Goal: Communication & Community: Ask a question

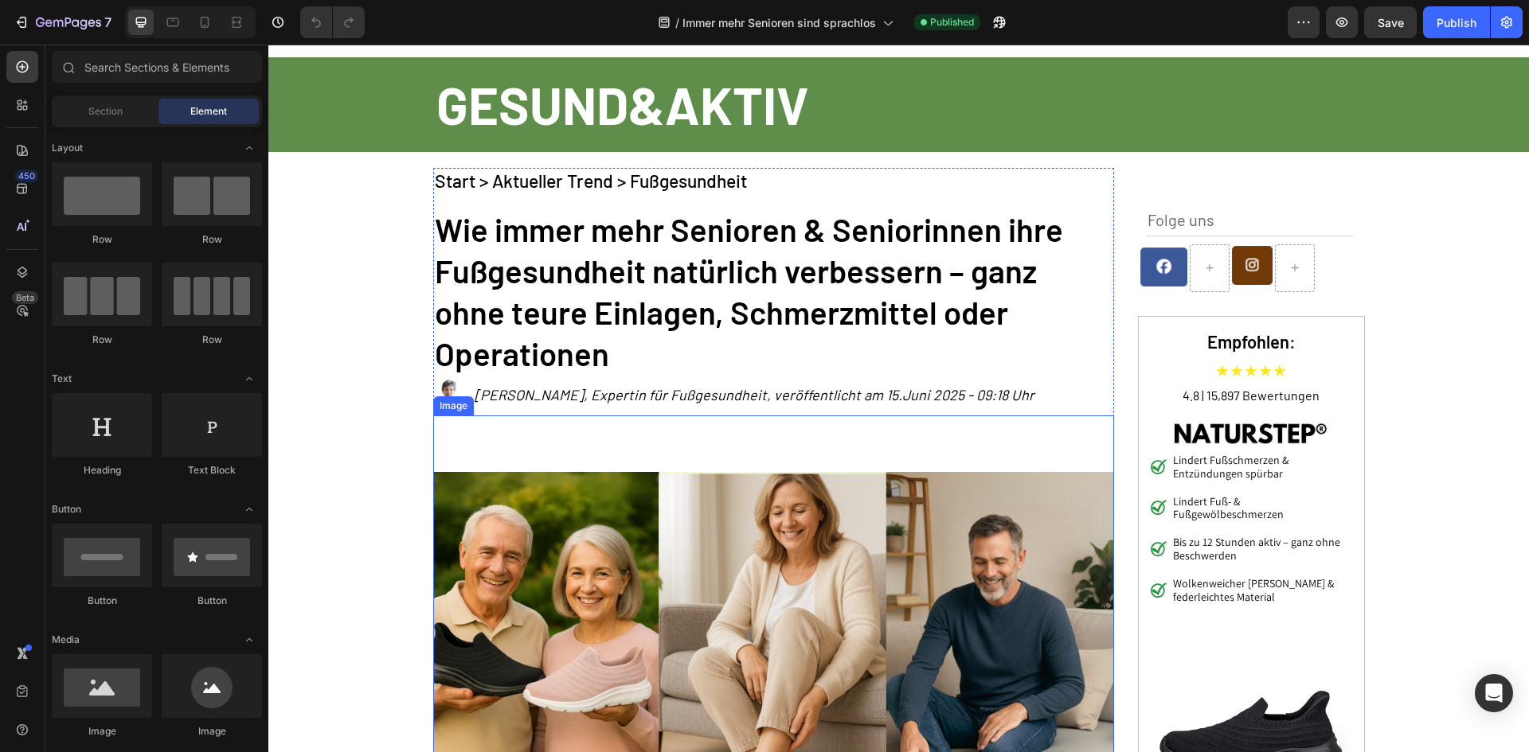
scroll to position [159, 0]
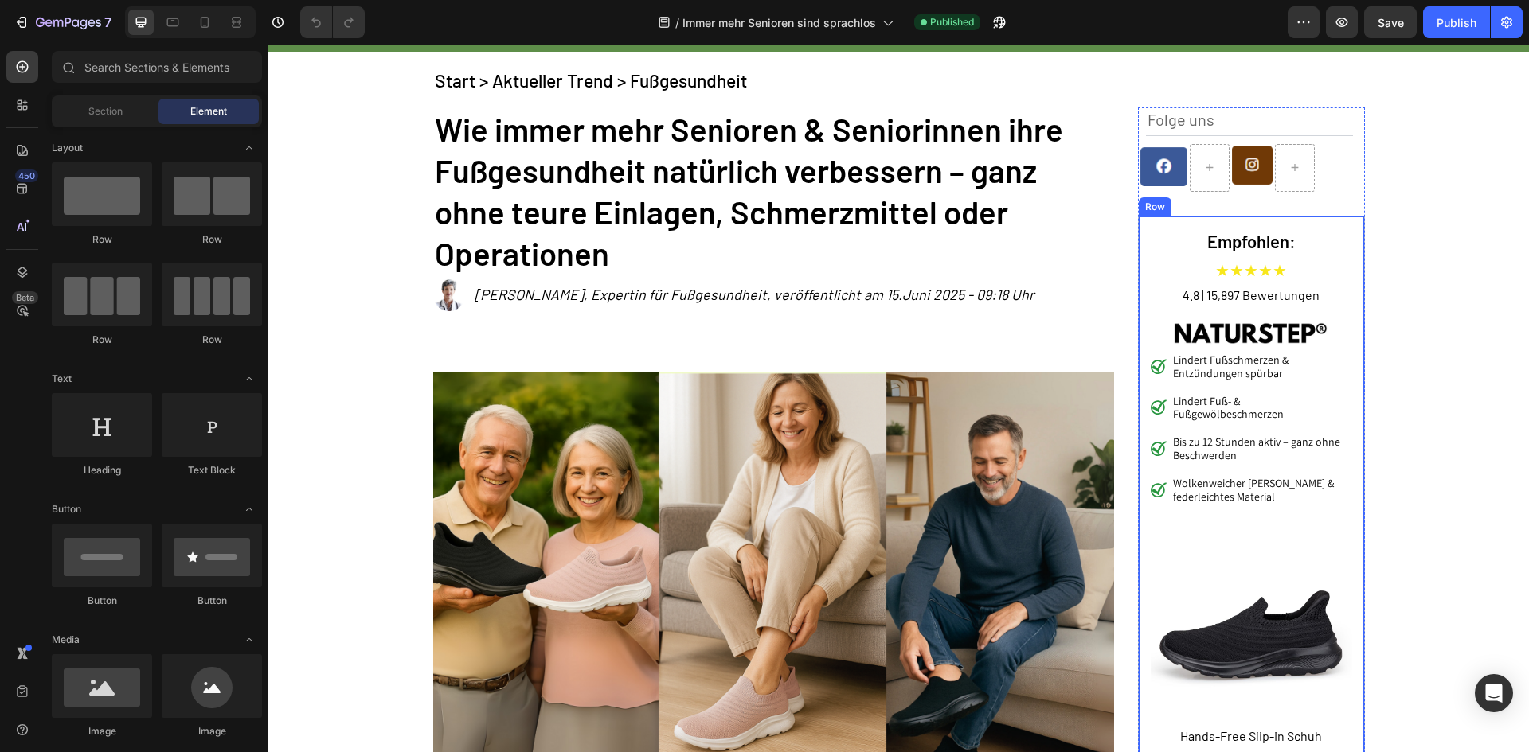
click at [1154, 219] on div "Empfohlen: Heading ★★★★★ Text Block 4.8 | 15,897 Bewertungen Text Block Image […" at bounding box center [1251, 516] width 227 height 601
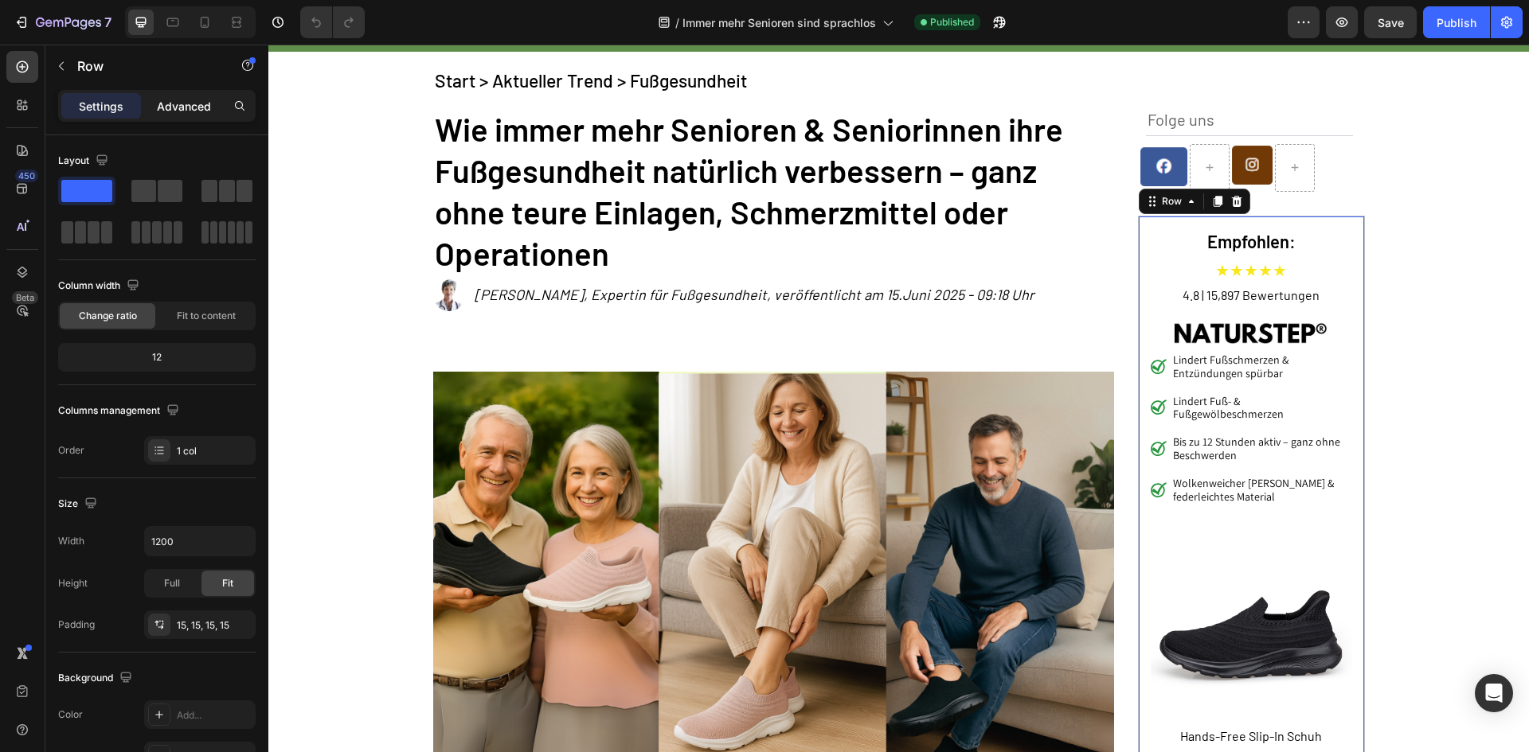
click at [201, 103] on p "Advanced" at bounding box center [184, 106] width 54 height 17
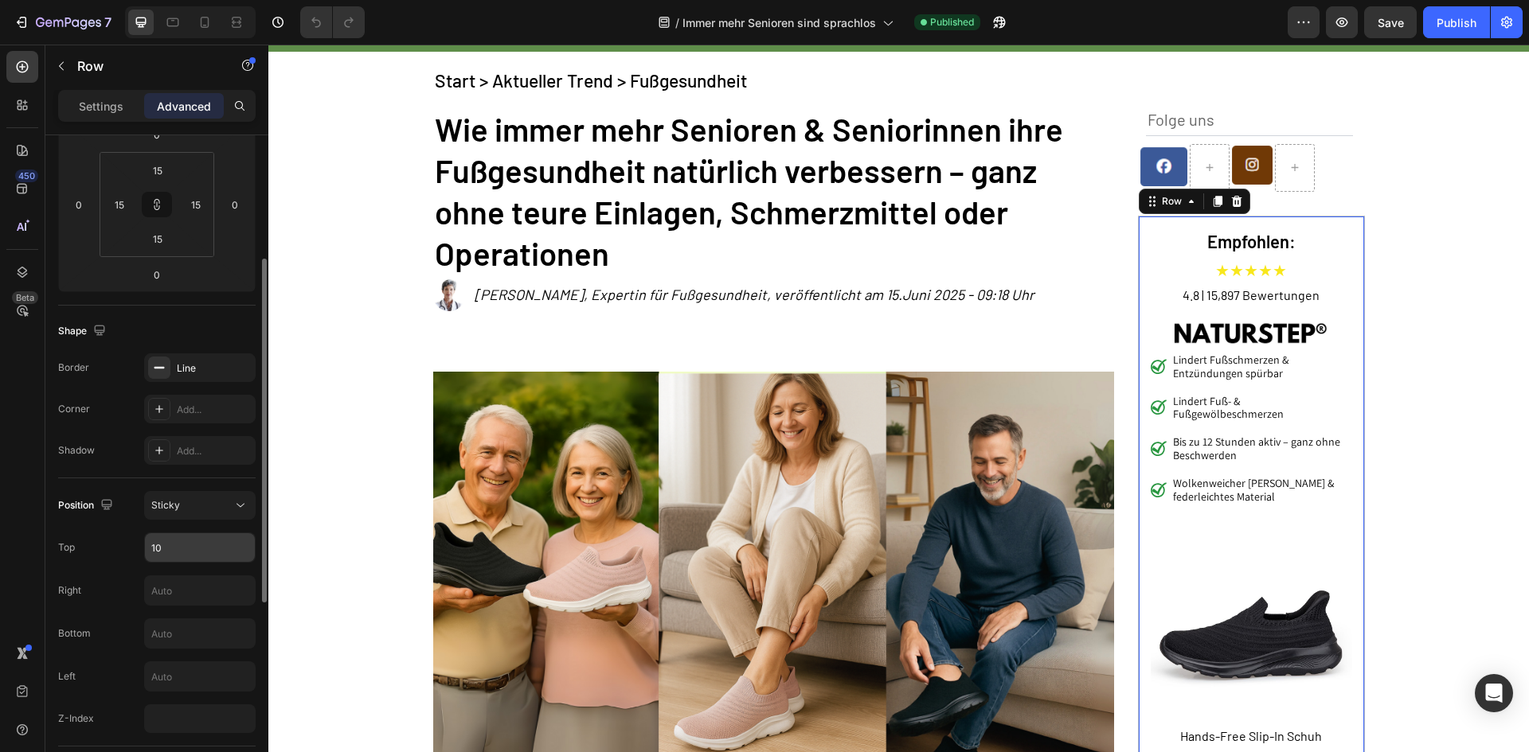
scroll to position [398, 0]
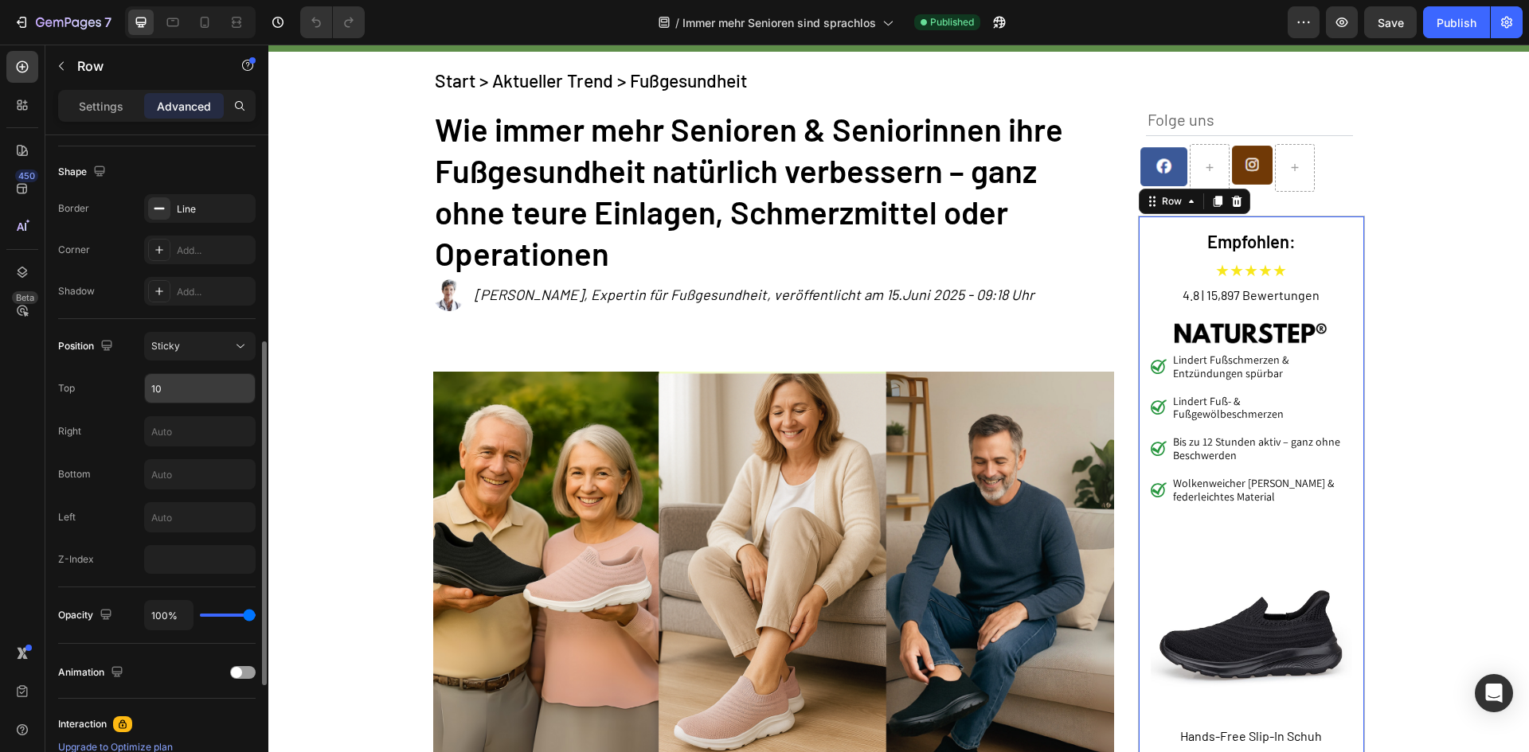
click at [178, 389] on input "10" at bounding box center [200, 388] width 110 height 29
type input "0"
click at [111, 404] on div "Position Sticky Top 0 Right Bottom Left Z-Index" at bounding box center [156, 453] width 197 height 242
click at [20, 727] on icon at bounding box center [22, 730] width 16 height 16
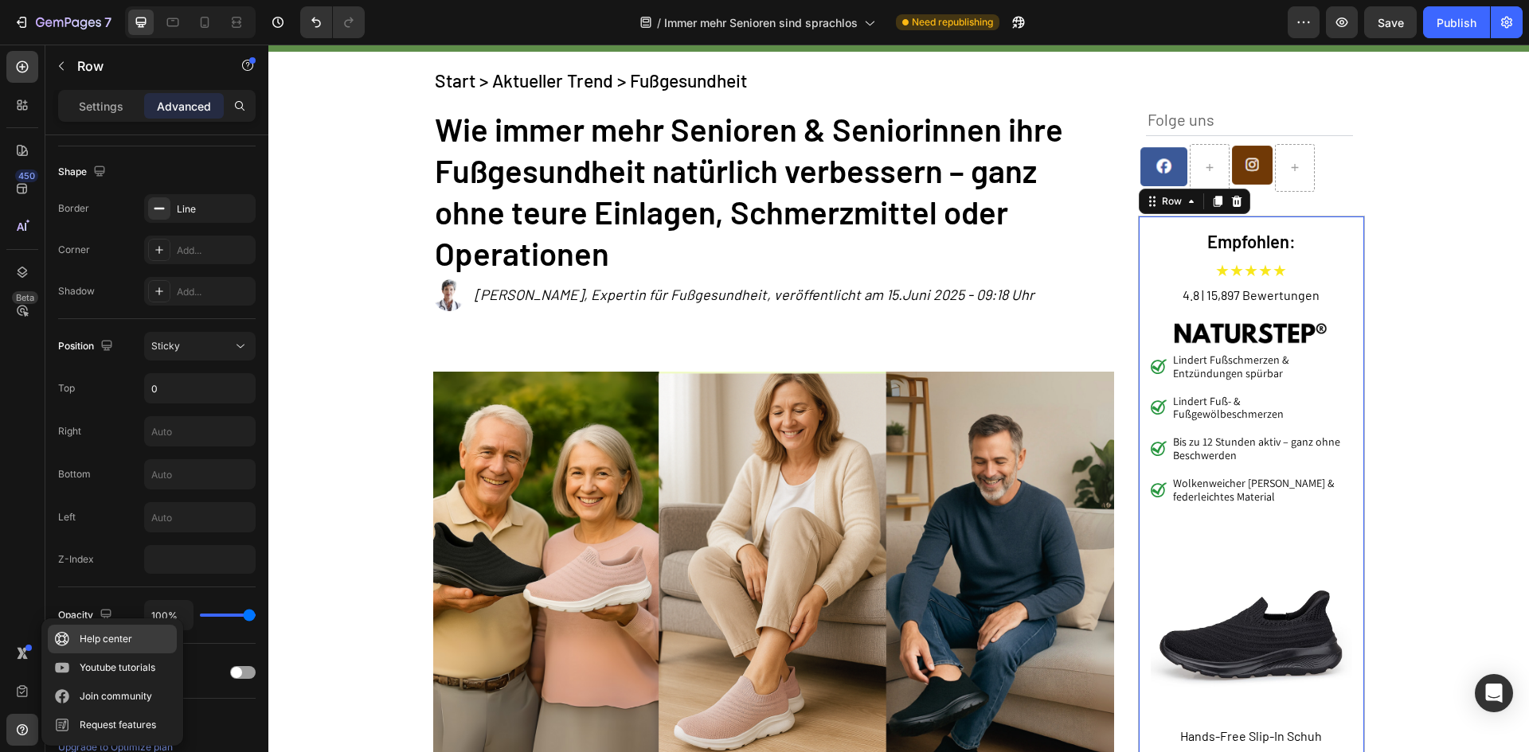
click at [102, 642] on div "Help center" at bounding box center [106, 639] width 53 height 16
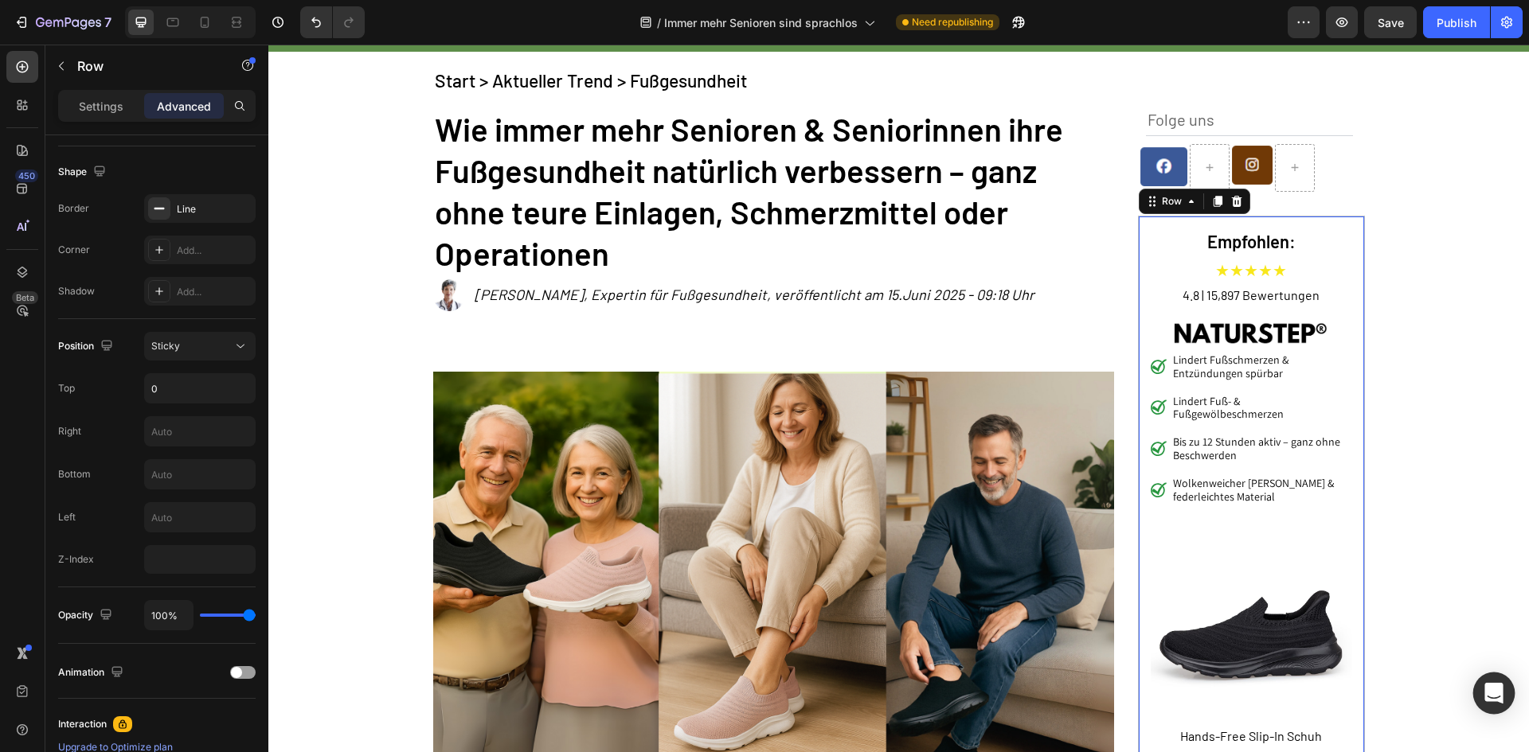
click at [1486, 686] on icon "Open Intercom Messenger" at bounding box center [1493, 693] width 21 height 21
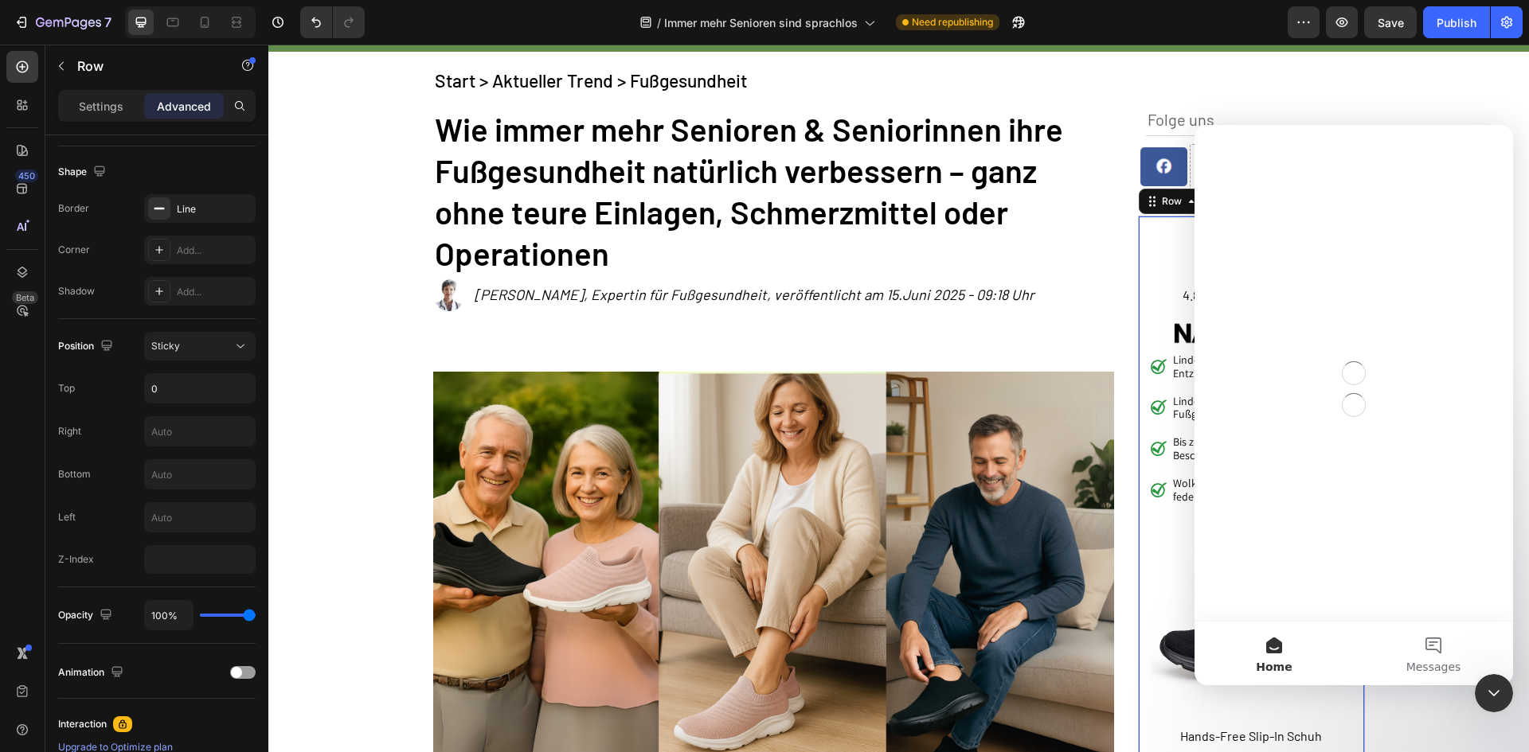
scroll to position [0, 0]
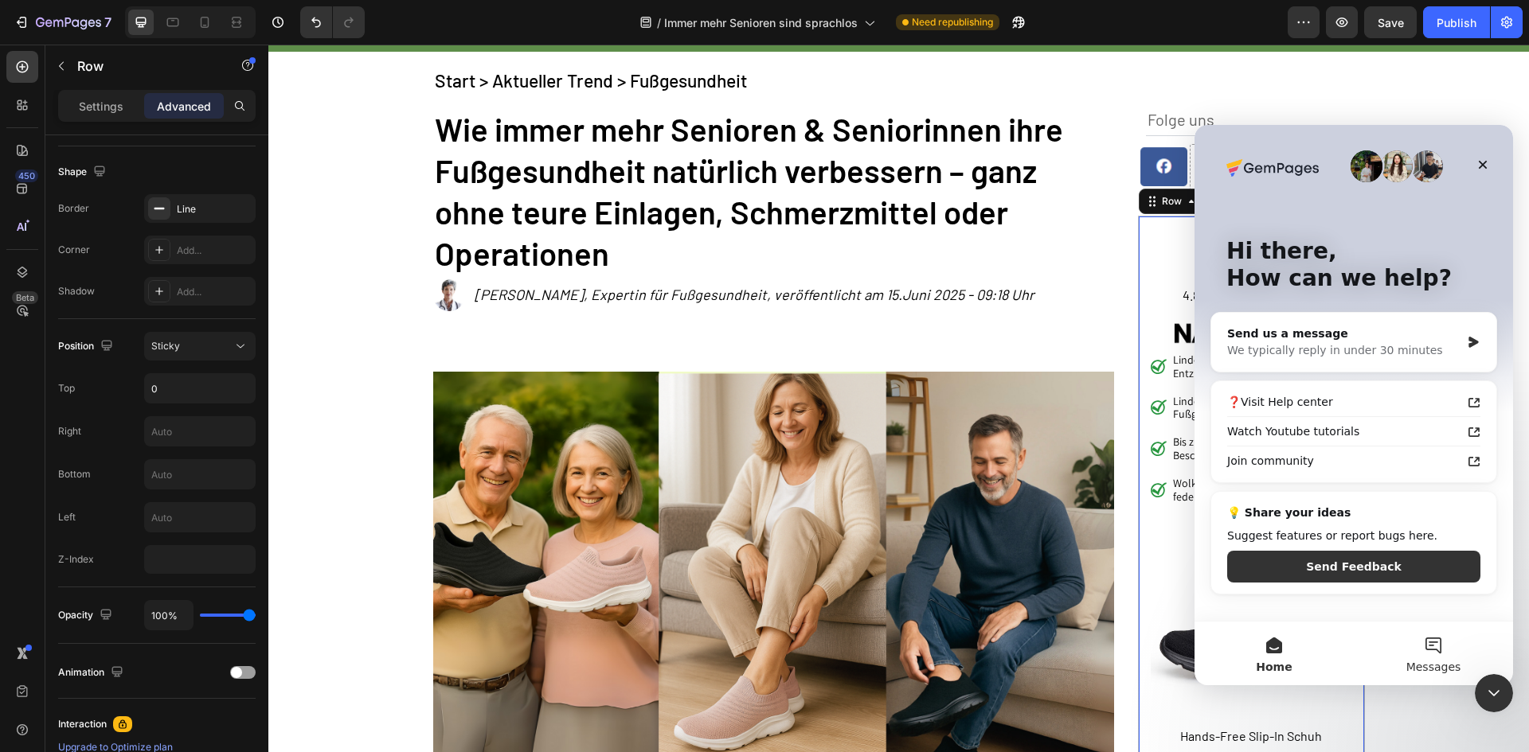
click at [1439, 641] on button "Messages" at bounding box center [1432, 654] width 159 height 64
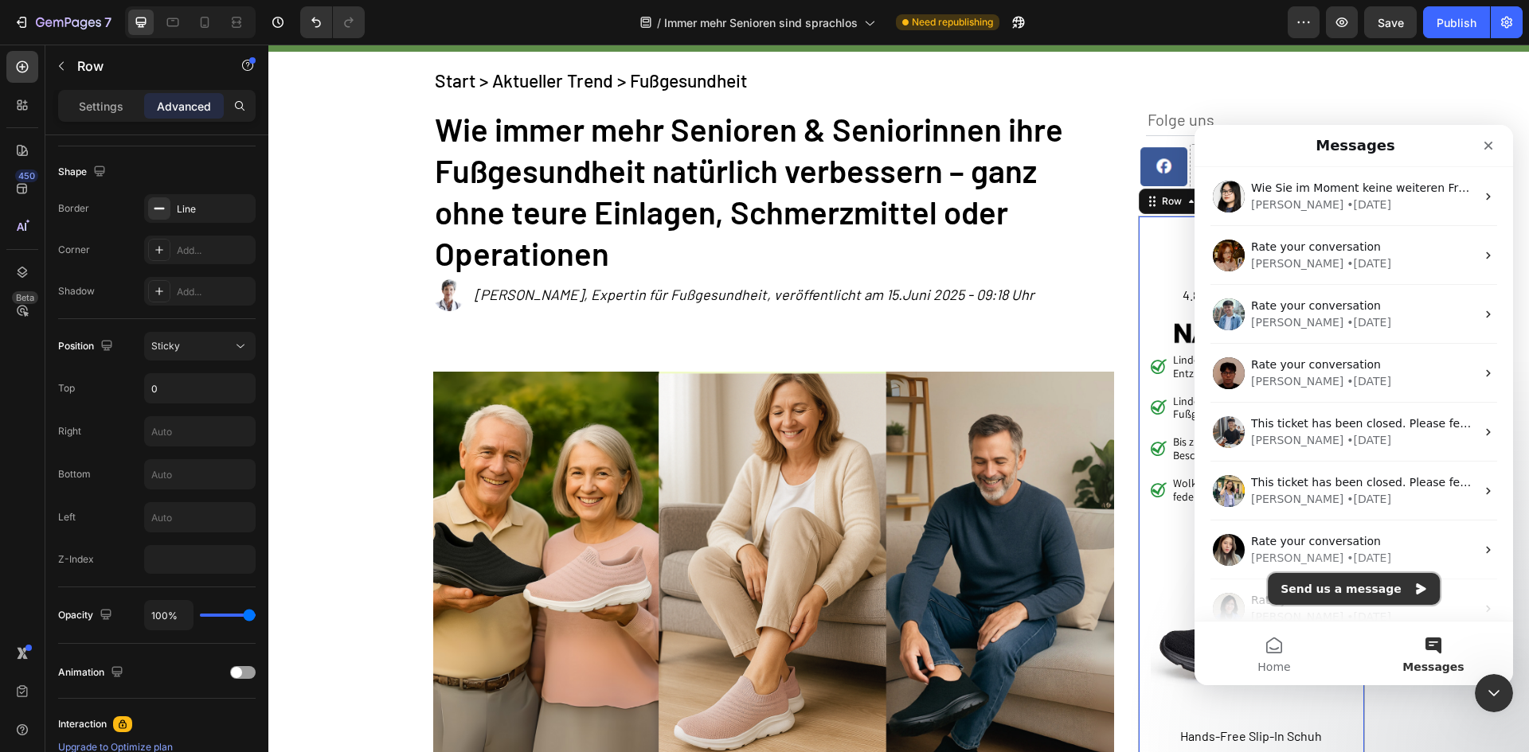
click at [1360, 588] on button "Send us a message" at bounding box center [1353, 589] width 172 height 32
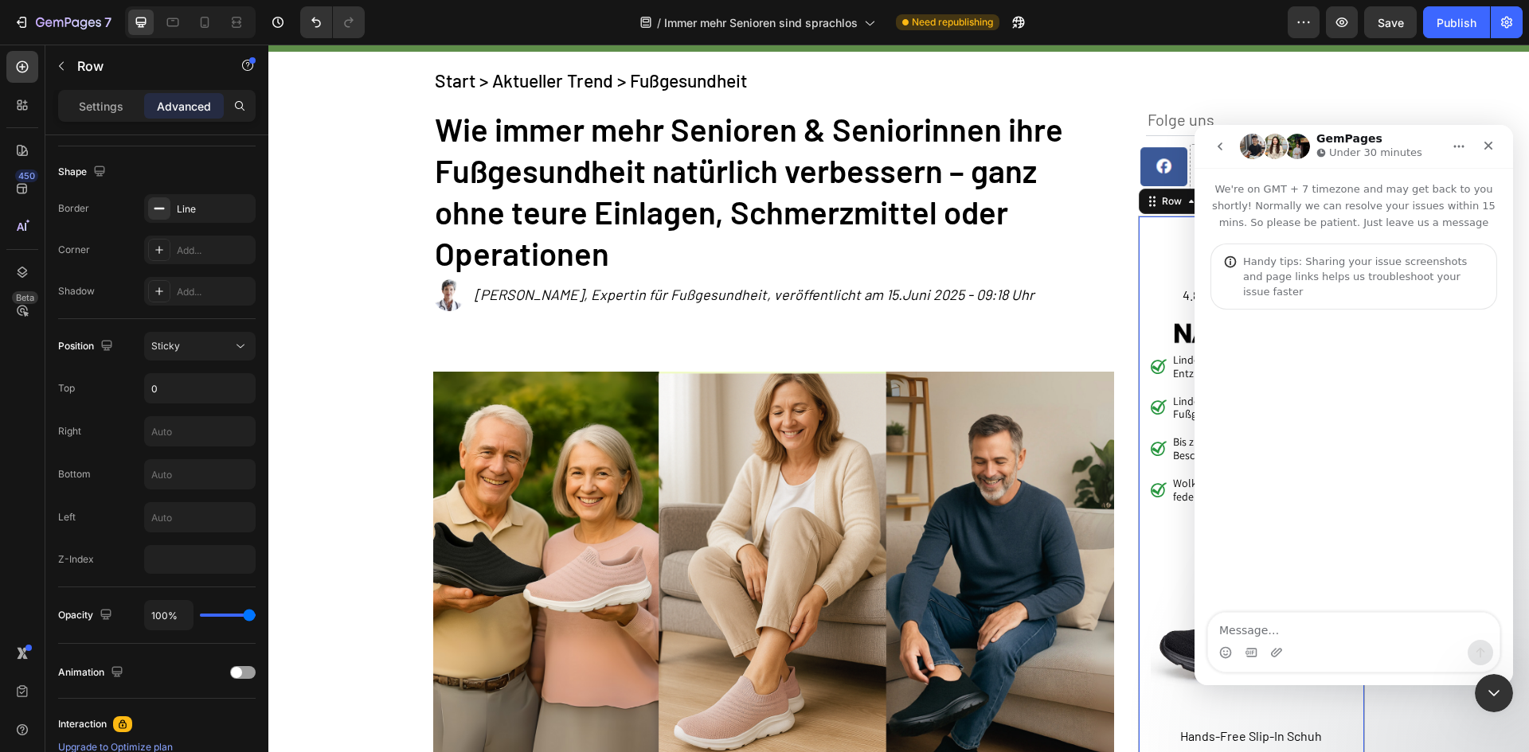
click at [1294, 631] on textarea "Message…" at bounding box center [1353, 626] width 291 height 27
type textarea "right row sticky top not working."
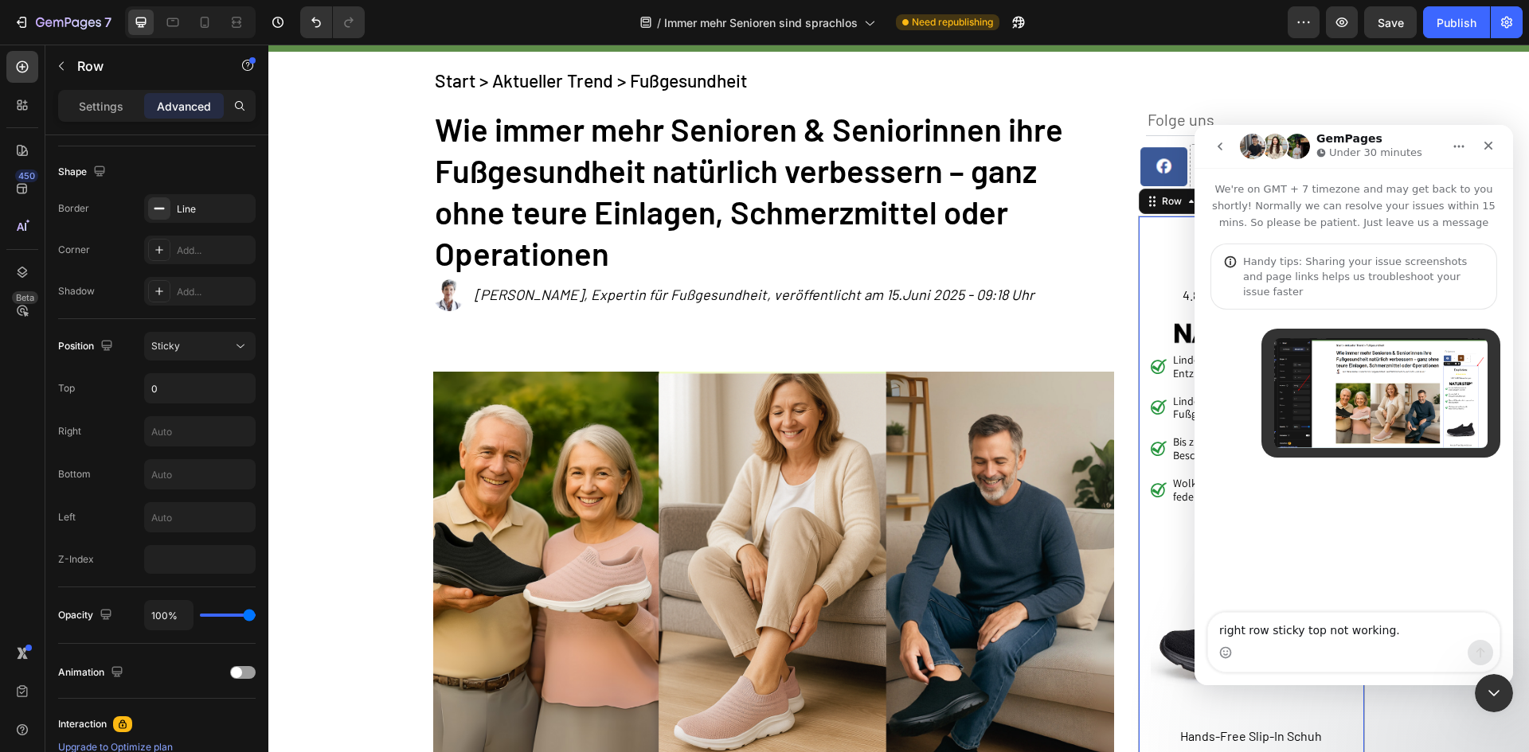
click at [1402, 631] on textarea "right row sticky top not working." at bounding box center [1353, 626] width 291 height 27
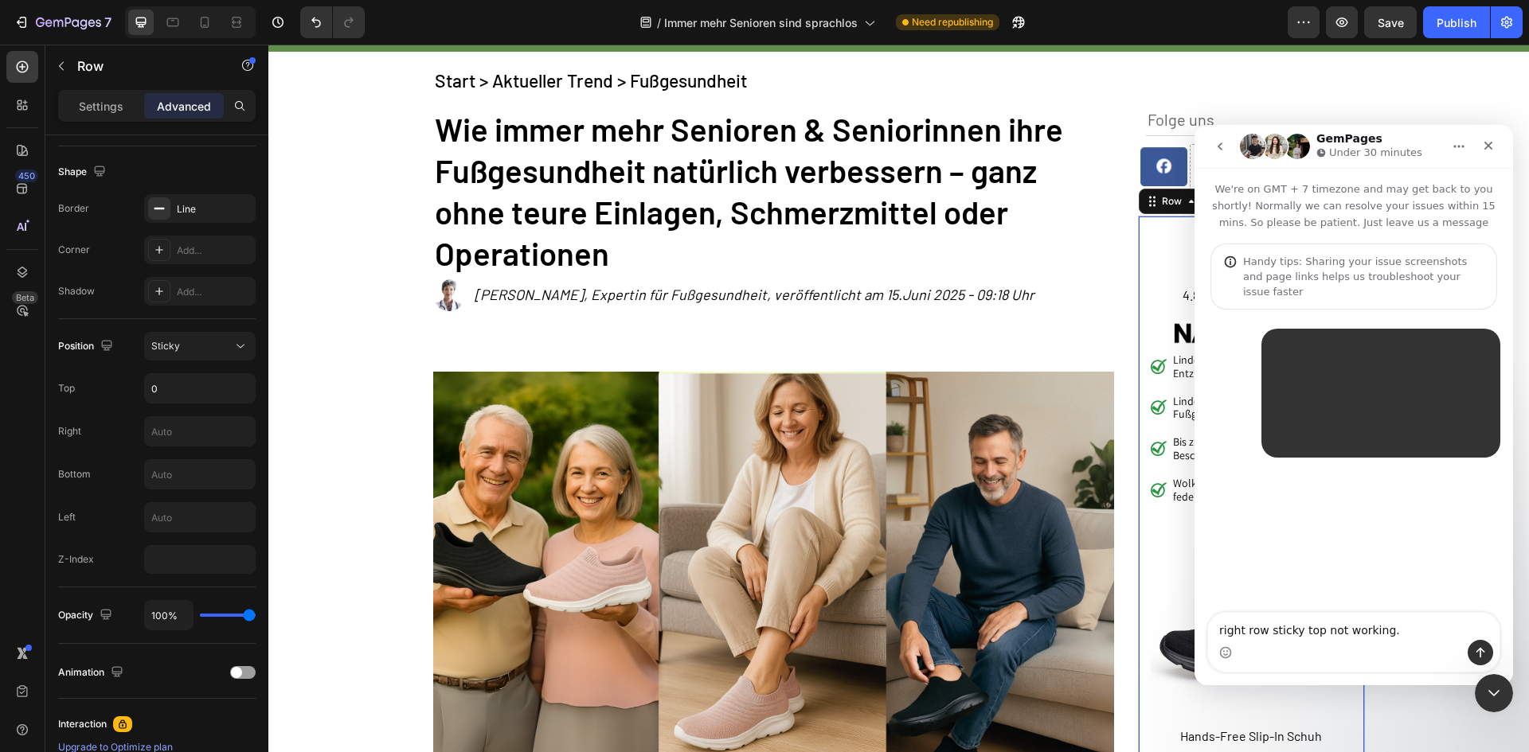
click at [1402, 631] on textarea "right row sticky top not working." at bounding box center [1353, 626] width 291 height 27
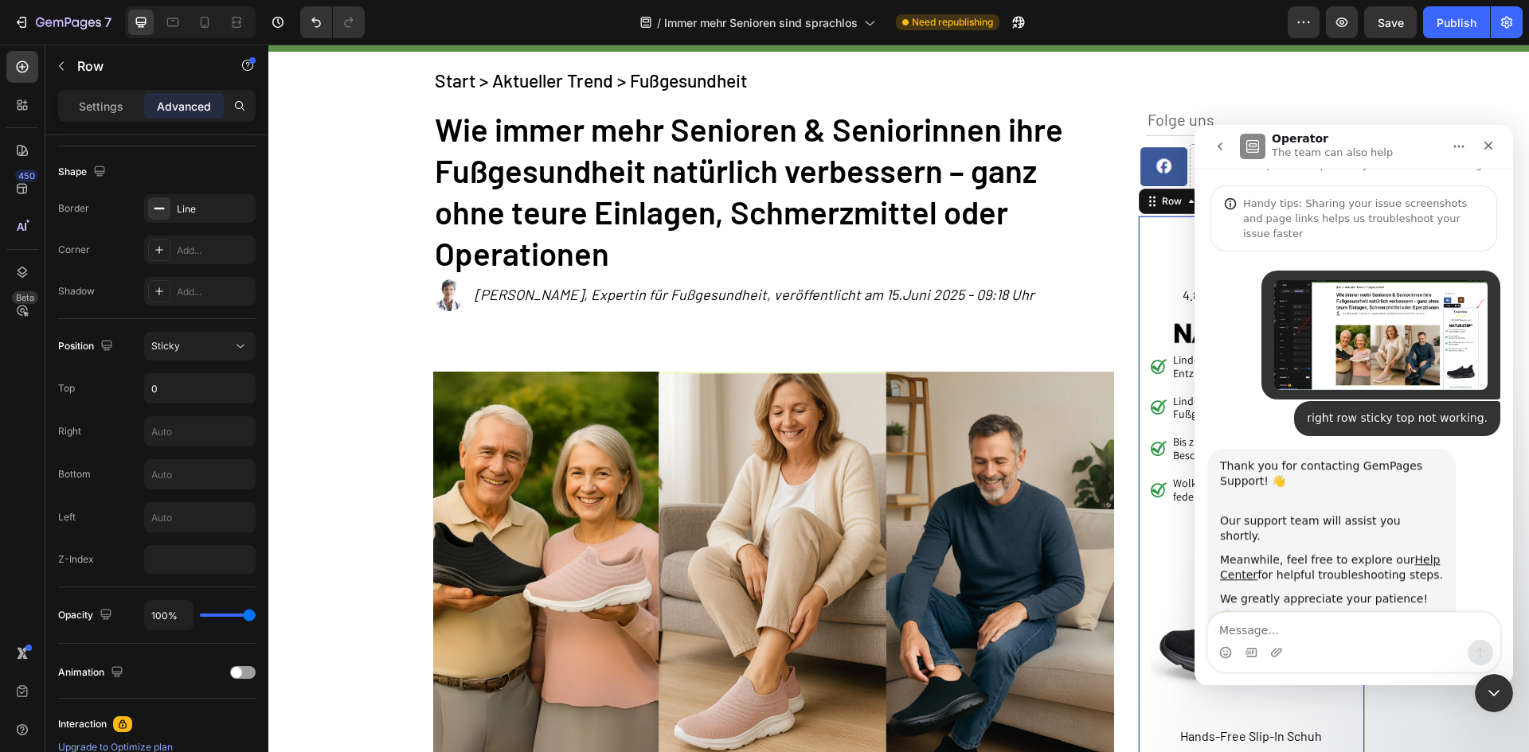
scroll to position [64, 0]
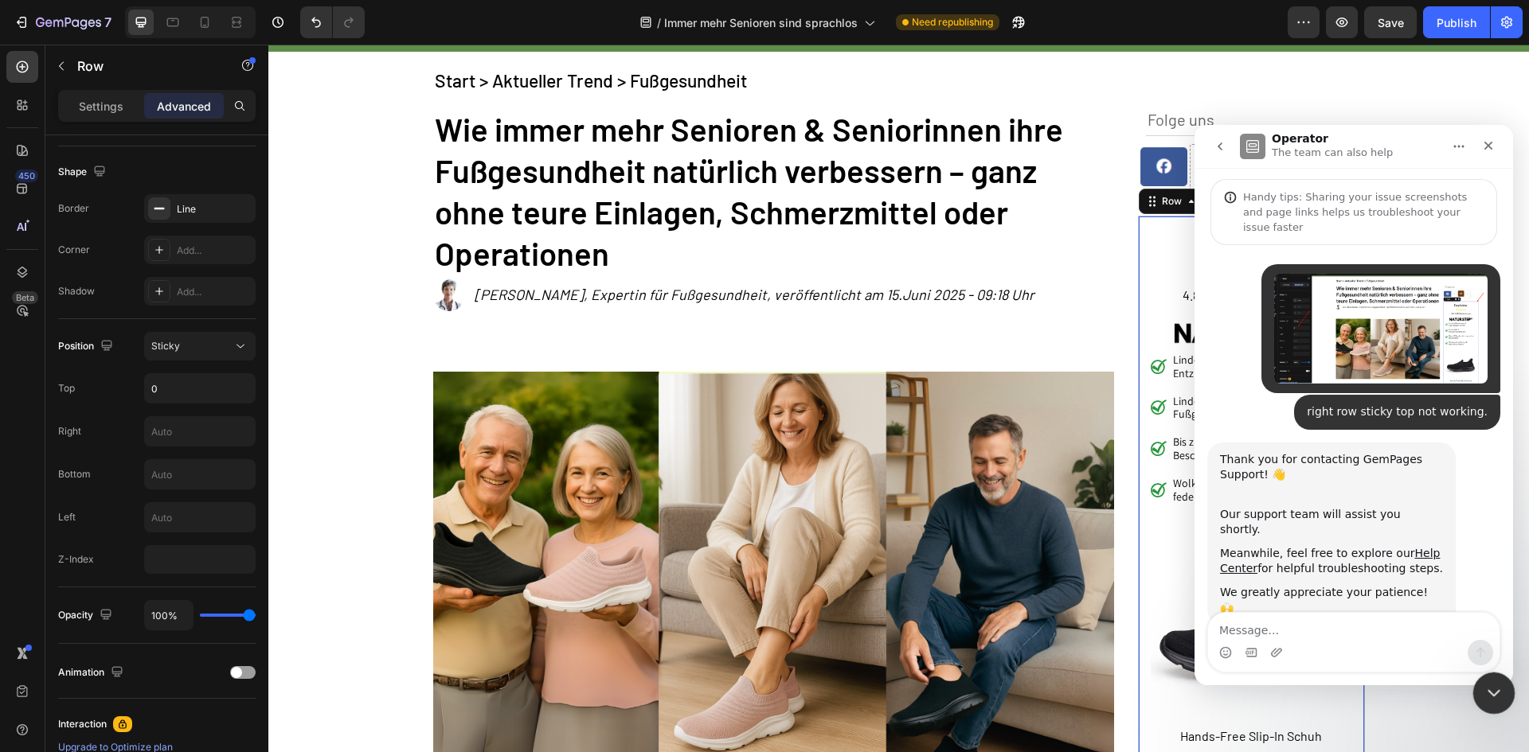
click at [1484, 692] on icon "Close Intercom Messenger" at bounding box center [1491, 690] width 19 height 19
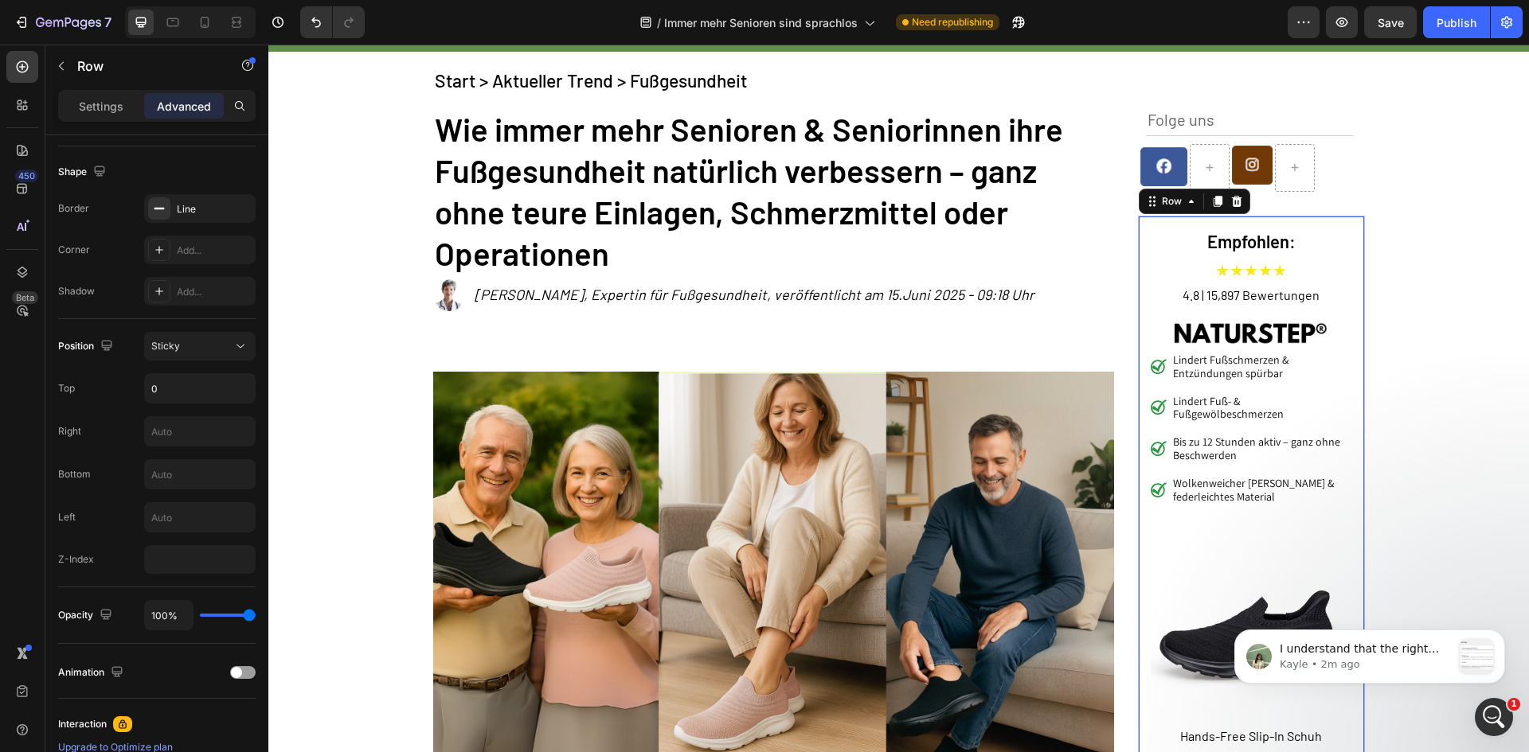
scroll to position [519, 0]
click at [1471, 657] on div "message notification from Kayle, 2m ago. I understand that the right row is not…" at bounding box center [1475, 656] width 33 height 33
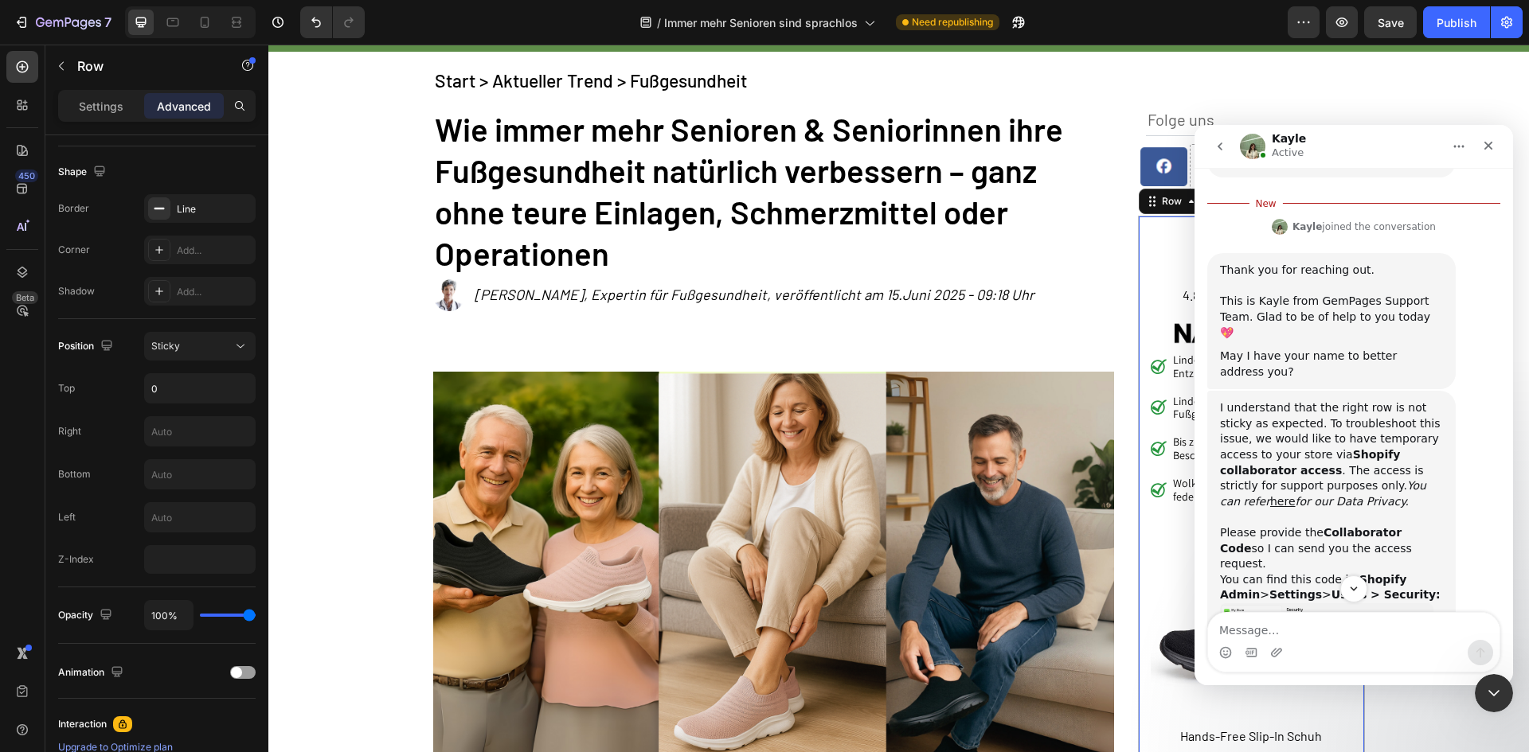
scroll to position [545, 0]
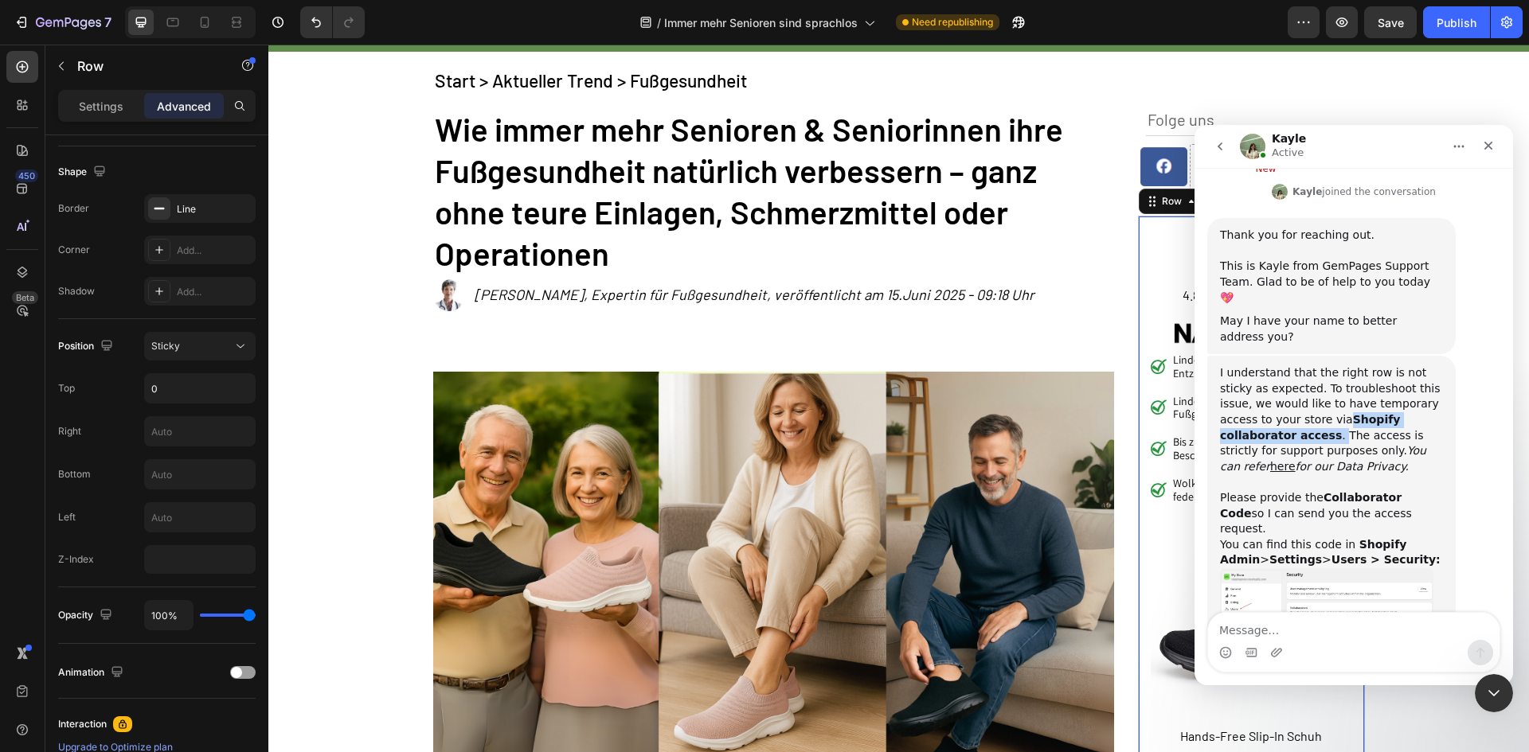
drag, startPoint x: 1259, startPoint y: 343, endPoint x: 1418, endPoint y: 338, distance: 159.3
click at [1409, 365] on div "I understand that the right row is not sticky as expected. To troubleshoot this…" at bounding box center [1331, 466] width 223 height 203
click at [1439, 365] on div "I understand that the right row is not sticky as expected. To troubleshoot this…" at bounding box center [1331, 466] width 223 height 203
drag, startPoint x: 1322, startPoint y: 375, endPoint x: 1436, endPoint y: 372, distance: 113.9
click at [1424, 371] on div "I understand that the right row is not sticky as expected. To troubleshoot this…" at bounding box center [1331, 466] width 223 height 203
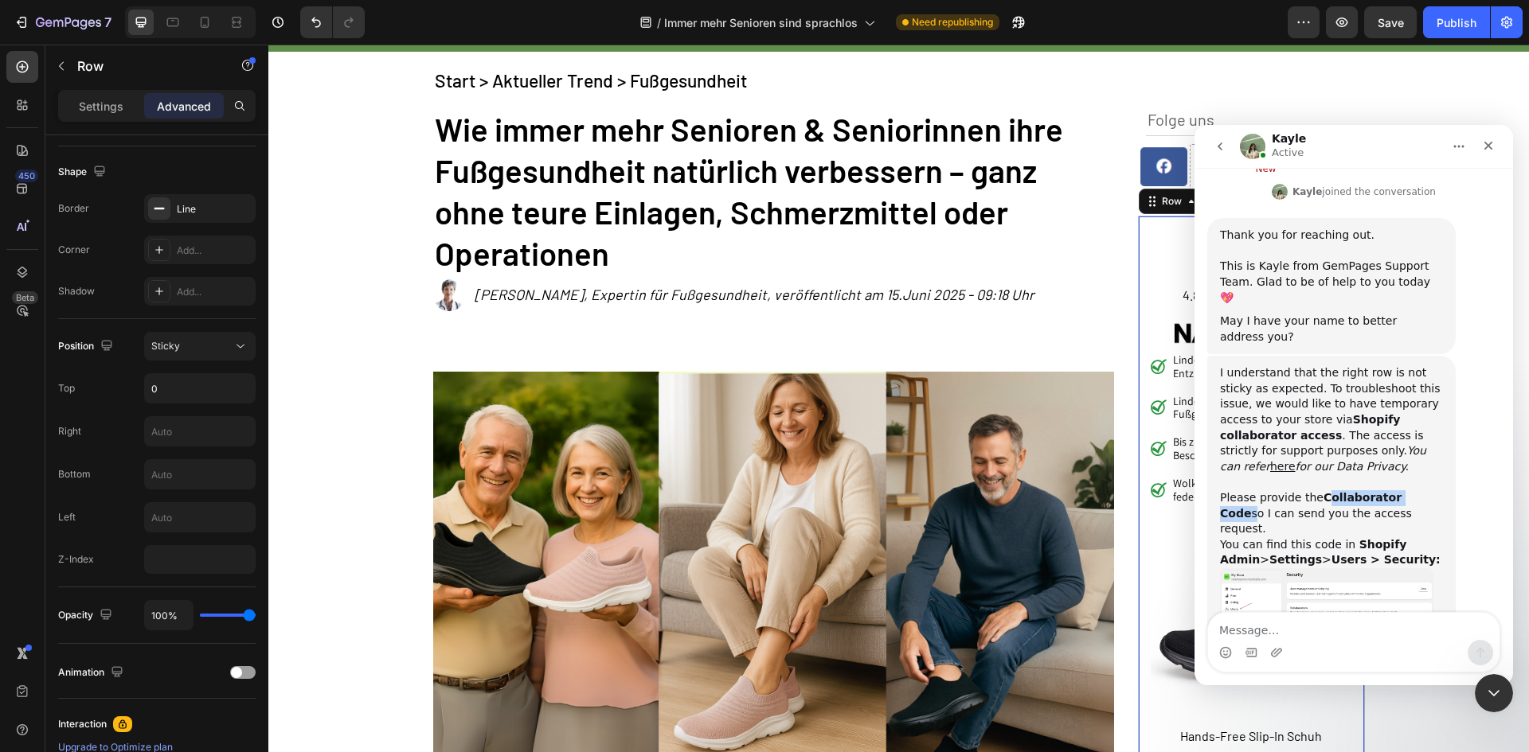
drag, startPoint x: 1313, startPoint y: 400, endPoint x: 1408, endPoint y: 402, distance: 95.5
click at [1408, 402] on div "I understand that the right row is not sticky as expected. To troubleshoot this…" at bounding box center [1331, 466] width 223 height 203
drag, startPoint x: 1342, startPoint y: 435, endPoint x: 1375, endPoint y: 450, distance: 35.6
click at [1375, 450] on div "I understand that the right row is not sticky as expected. To troubleshoot this…" at bounding box center [1331, 466] width 223 height 203
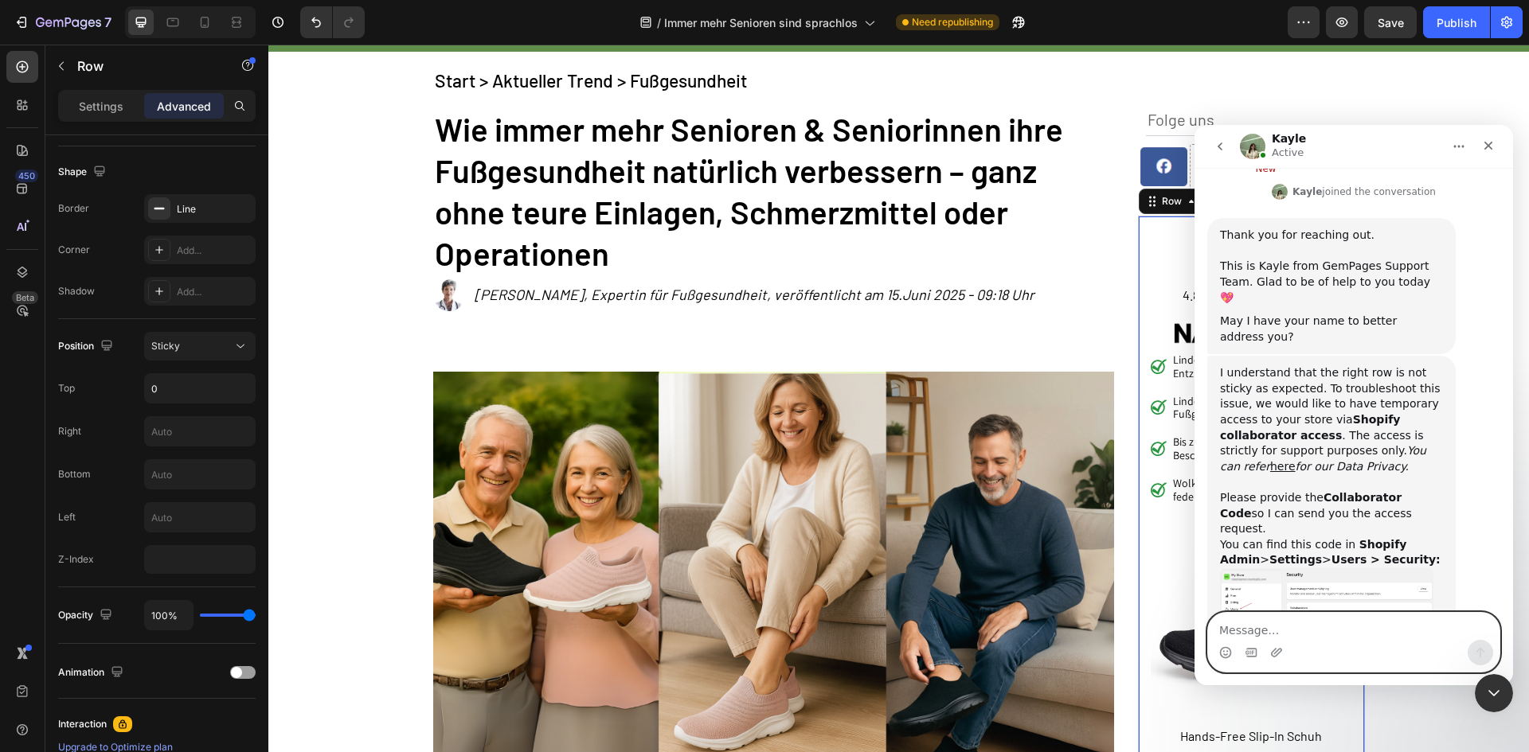
click at [1263, 631] on textarea "Message…" at bounding box center [1353, 626] width 291 height 27
type textarea "this is my client account i've just gempage access"
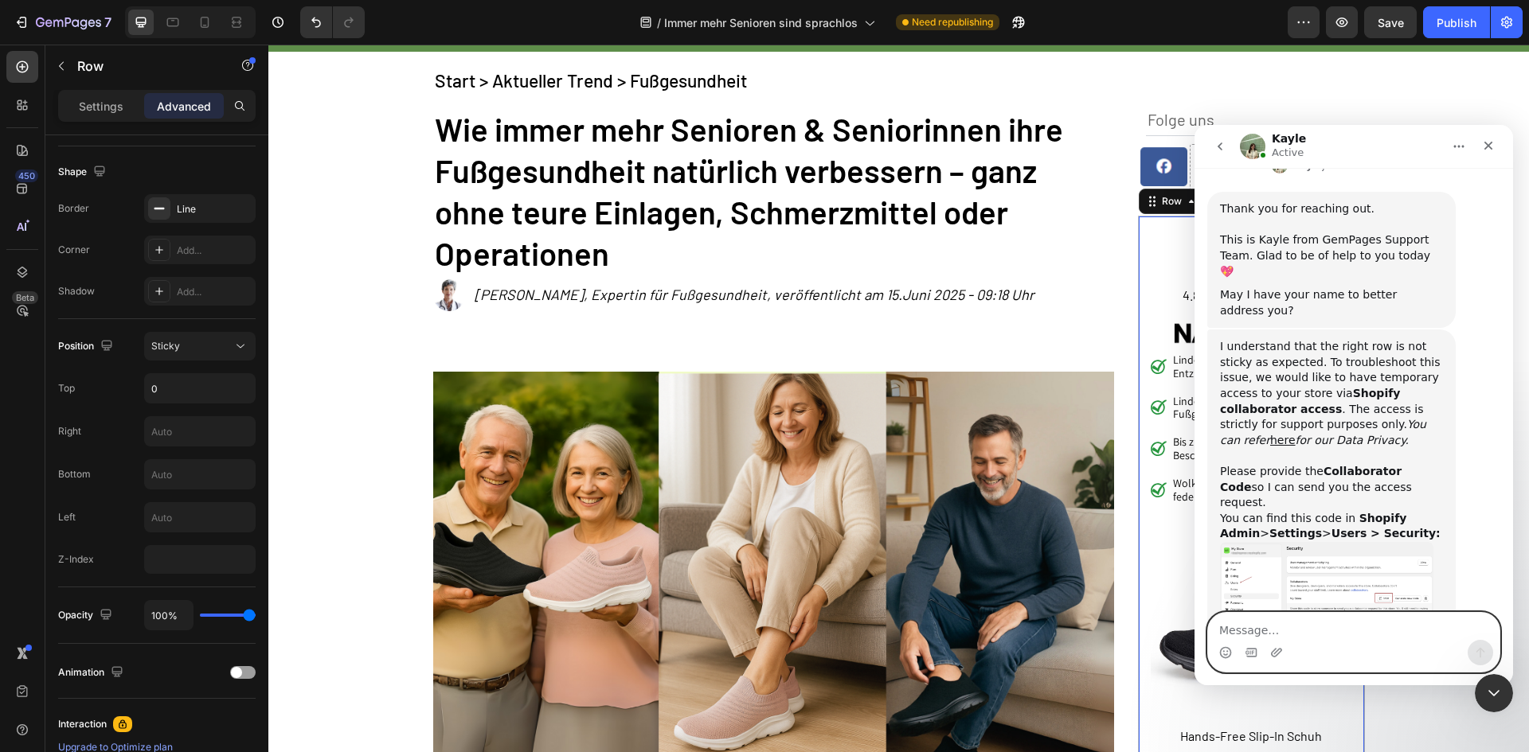
scroll to position [582, 0]
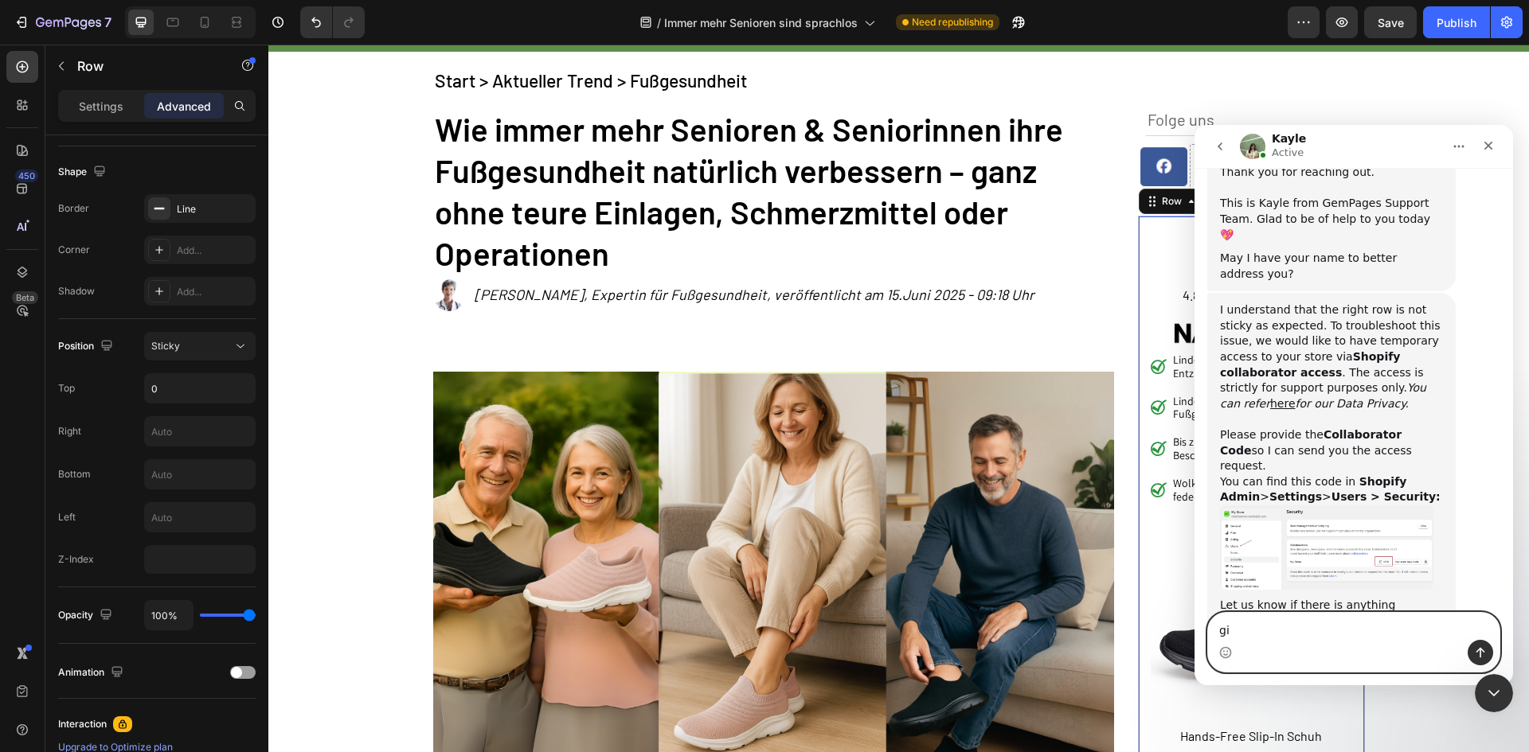
type textarea "g"
type textarea "guide me how to do"
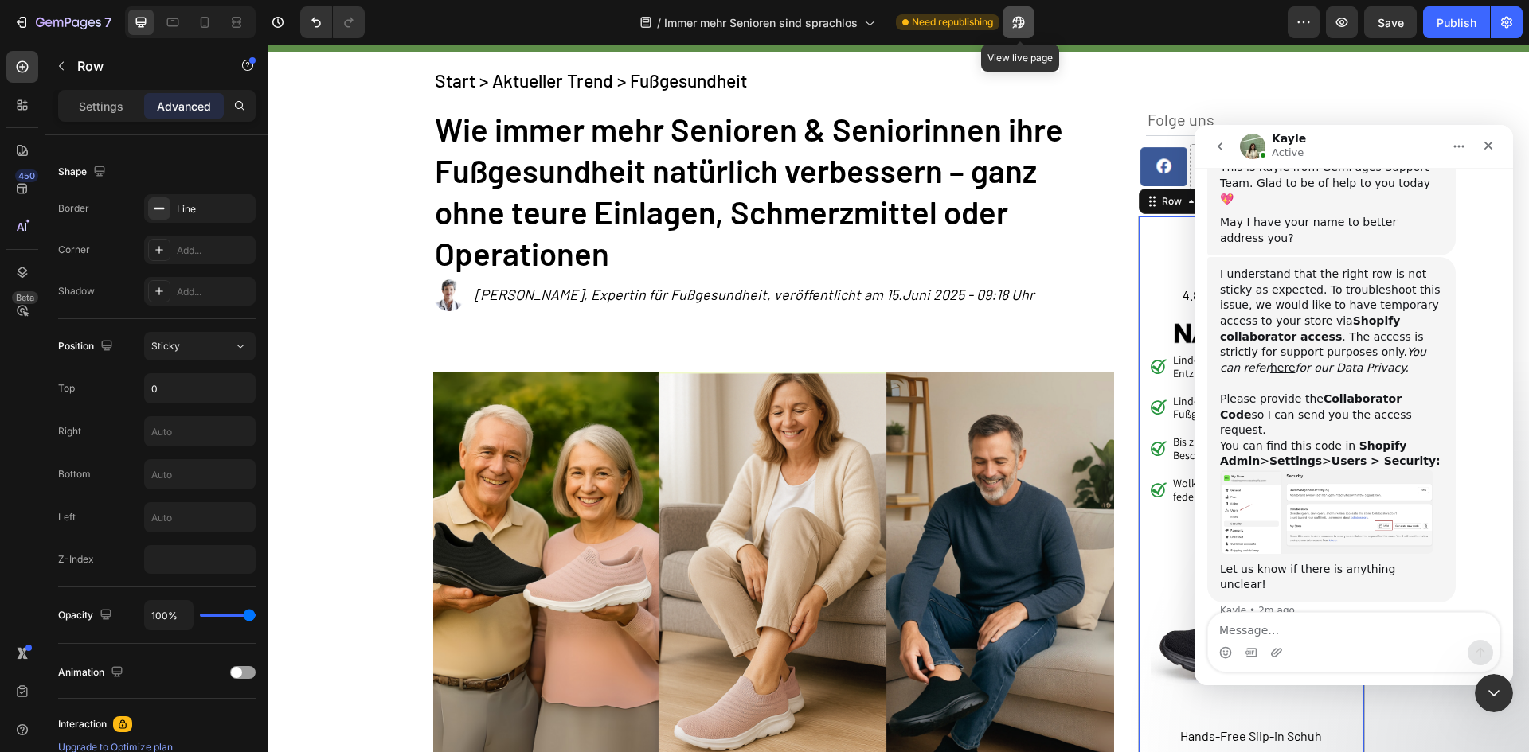
click at [1014, 23] on icon "button" at bounding box center [1018, 22] width 16 height 16
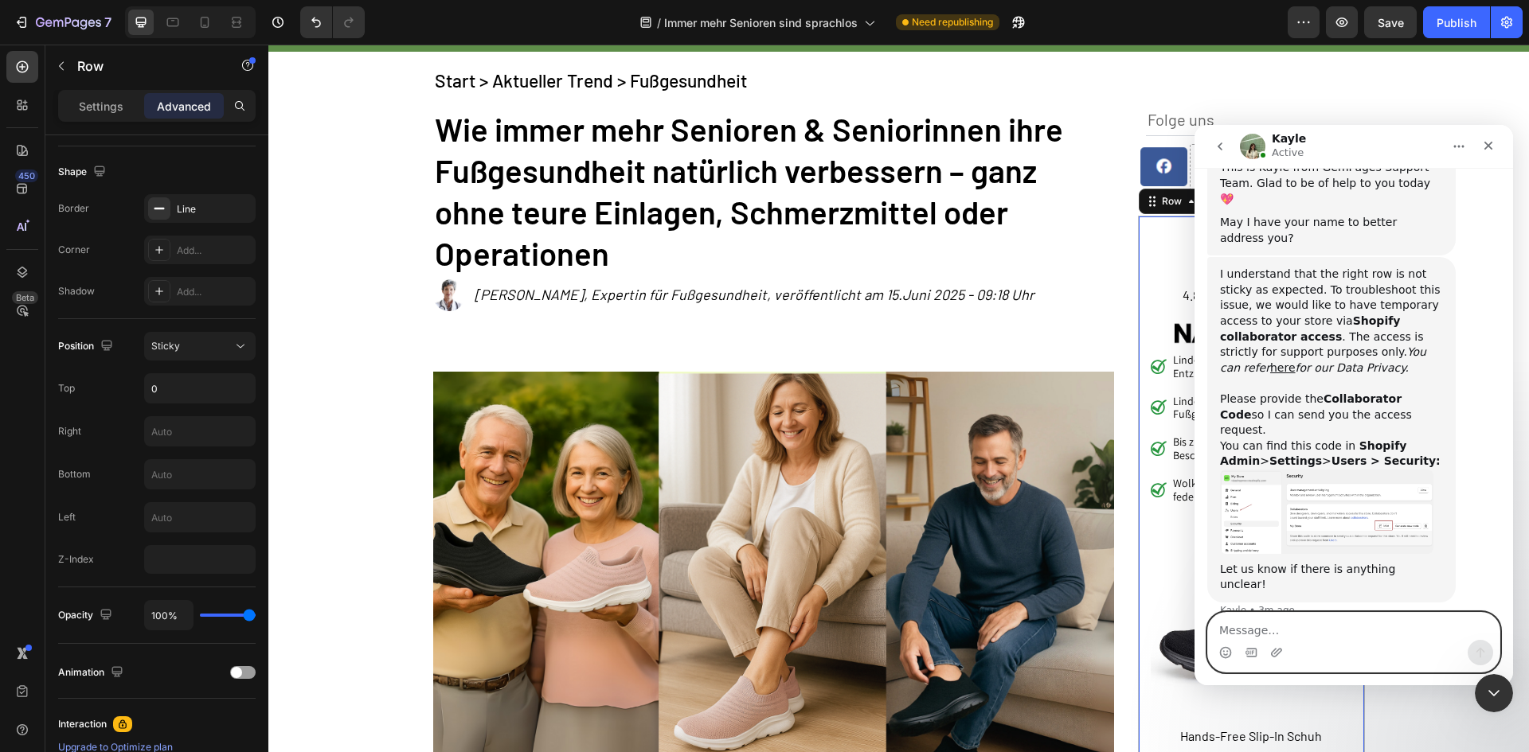
click at [1296, 627] on textarea "Message…" at bounding box center [1353, 626] width 291 height 27
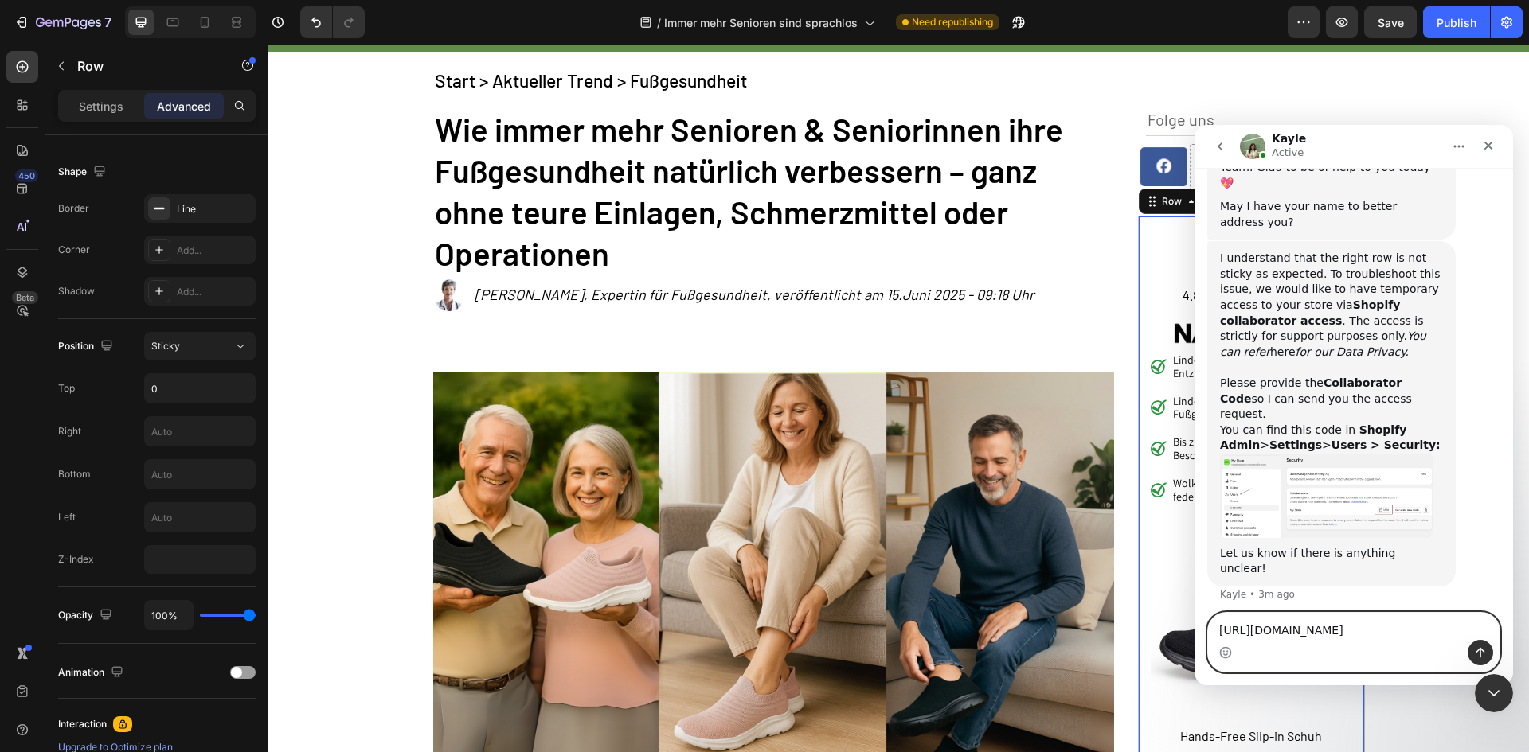
scroll to position [666, 0]
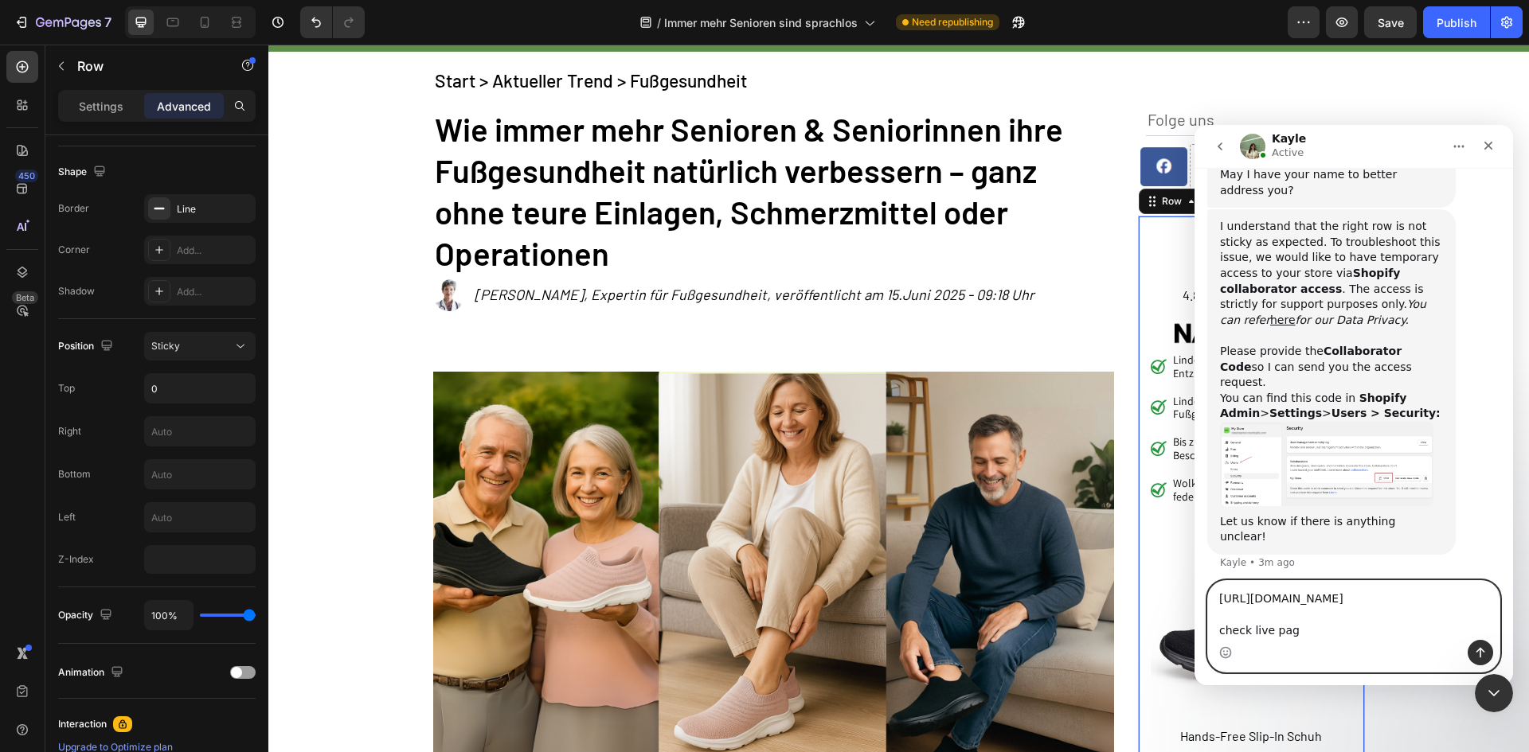
type textarea "[URL][DOMAIN_NAME] check live page"
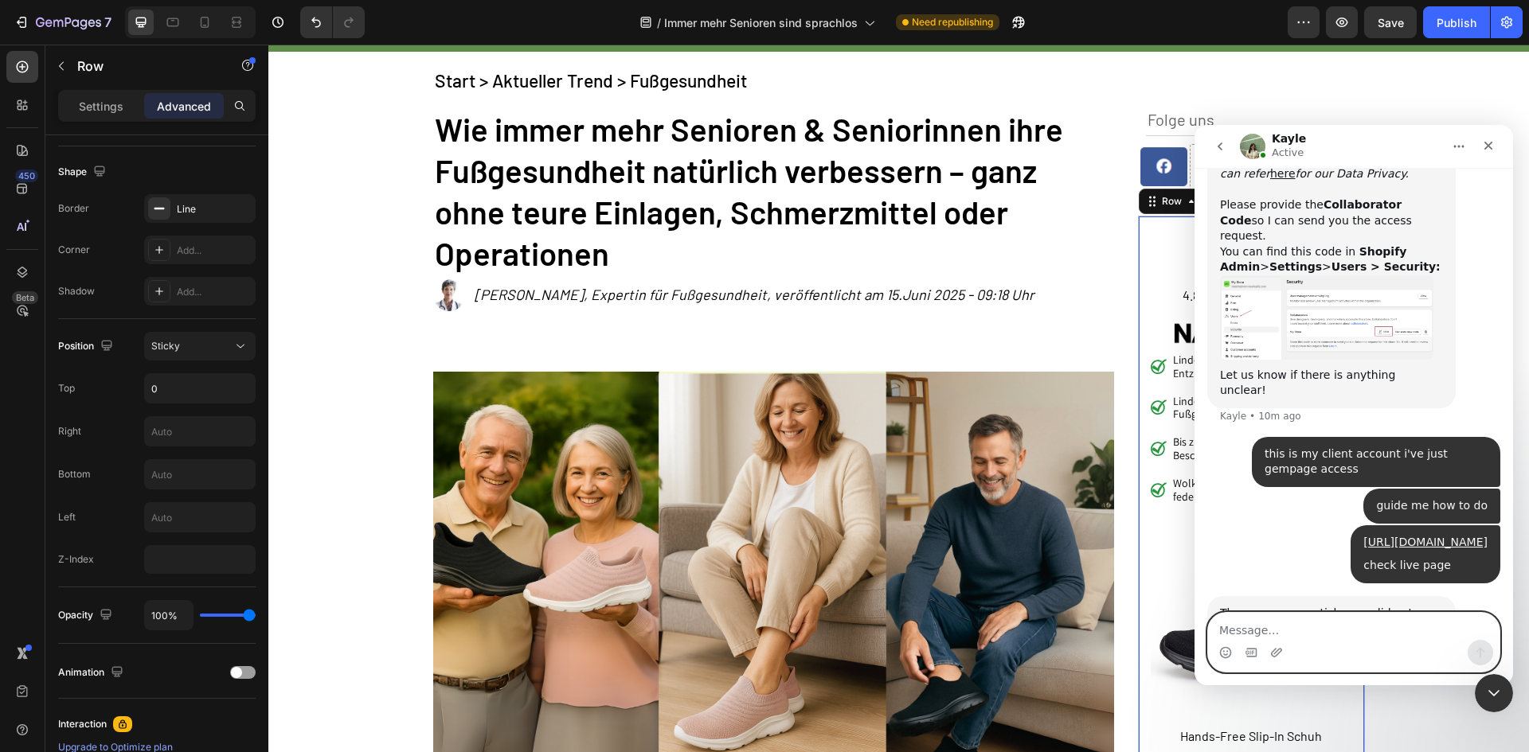
scroll to position [850, 0]
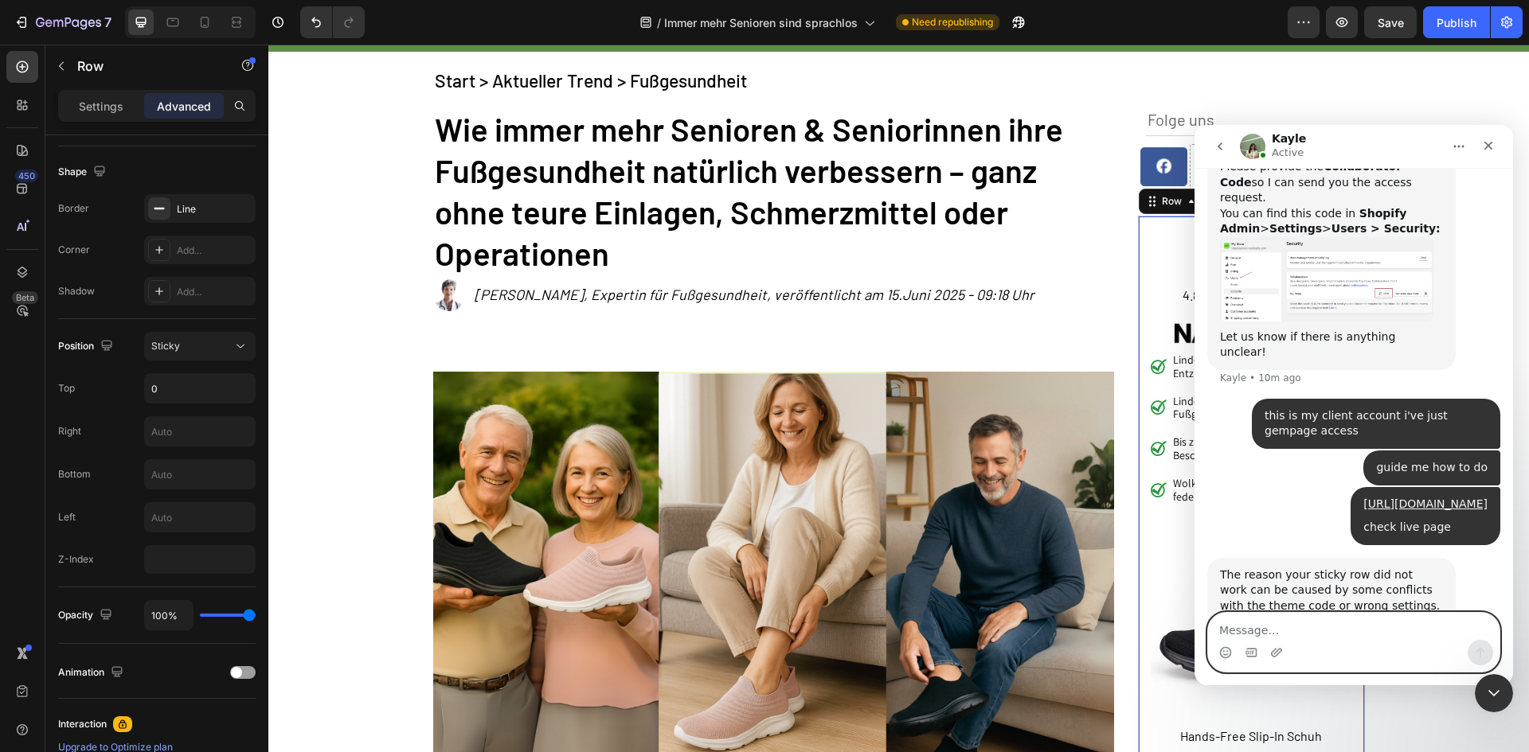
click at [1276, 630] on textarea "Message…" at bounding box center [1353, 626] width 291 height 27
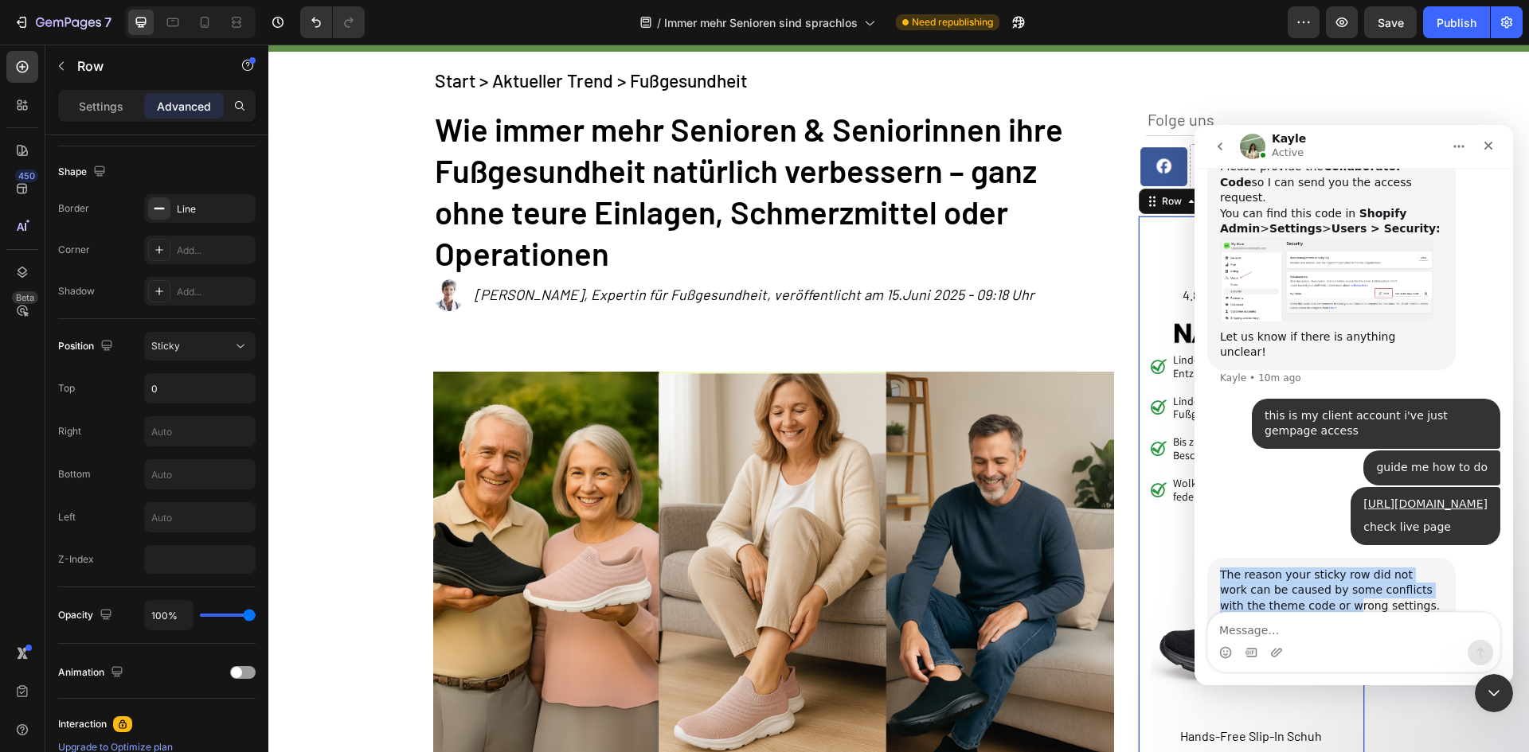
drag, startPoint x: 1219, startPoint y: 463, endPoint x: 1323, endPoint y: 504, distance: 112.2
click at [1269, 558] on div "The reason your sticky row did not work can be caused by some conflicts with th…" at bounding box center [1331, 637] width 248 height 159
click at [1330, 568] on div "The reason your sticky row did not work can be caused by some conflicts with th…" at bounding box center [1331, 638] width 223 height 140
drag, startPoint x: 1337, startPoint y: 499, endPoint x: 1426, endPoint y: 499, distance: 89.2
click at [1426, 568] on div "The reason your sticky row did not work can be caused by some conflicts with th…" at bounding box center [1331, 638] width 223 height 140
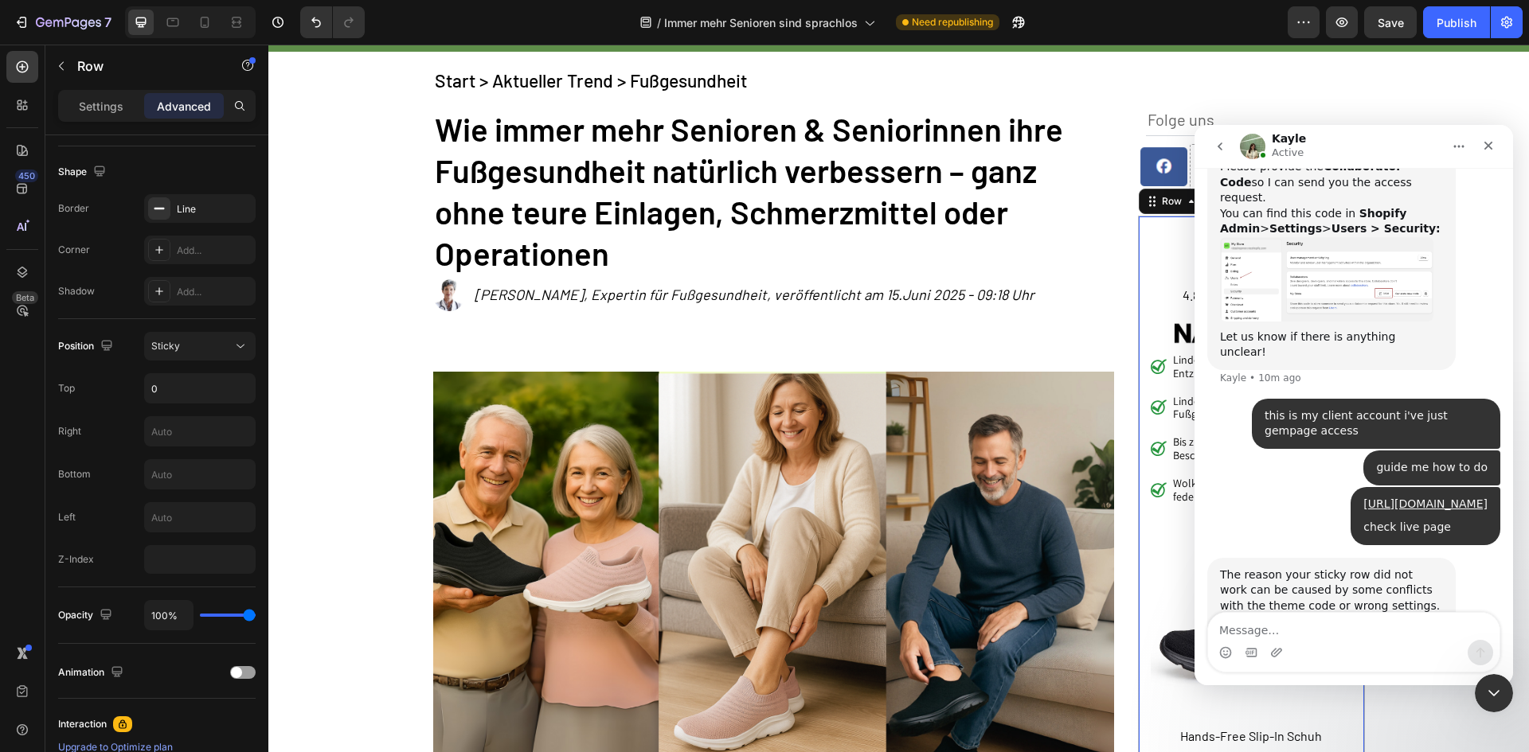
click at [1257, 568] on div "The reason your sticky row did not work can be caused by some conflicts with th…" at bounding box center [1331, 638] width 223 height 140
drag, startPoint x: 1283, startPoint y: 513, endPoint x: 1374, endPoint y: 519, distance: 90.9
click at [1352, 568] on div "The reason your sticky row did not work can be caused by some conflicts with th…" at bounding box center [1331, 638] width 223 height 140
click at [1272, 568] on div "The reason your sticky row did not work can be caused by some conflicts with th…" at bounding box center [1331, 638] width 223 height 140
drag, startPoint x: 1259, startPoint y: 527, endPoint x: 1448, endPoint y: 533, distance: 188.8
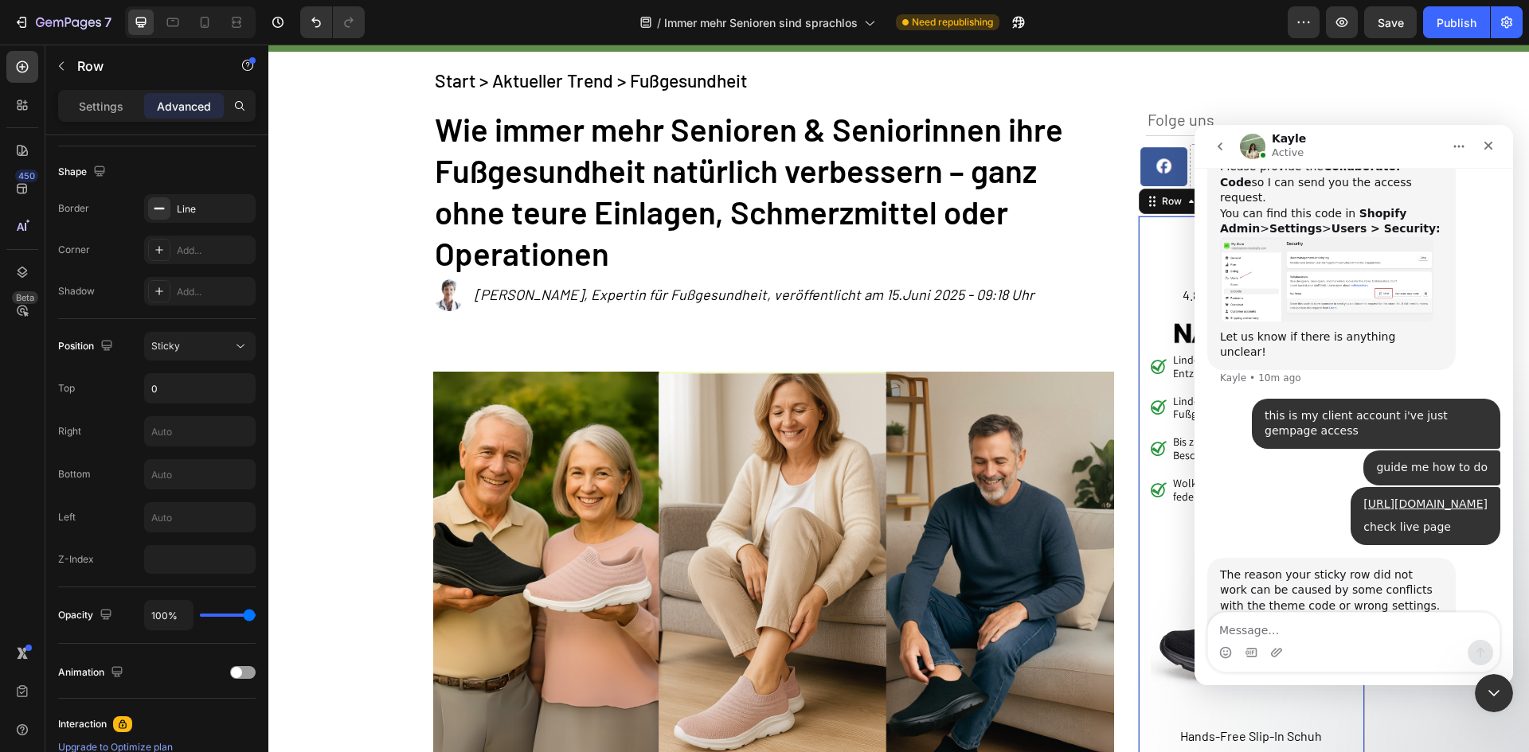
click at [1448, 558] on div "The reason your sticky row did not work can be caused by some conflicts with th…" at bounding box center [1331, 637] width 248 height 159
click at [1271, 568] on div "The reason your sticky row did not work can be caused by some conflicts with th…" at bounding box center [1331, 638] width 223 height 140
drag, startPoint x: 1244, startPoint y: 549, endPoint x: 1435, endPoint y: 549, distance: 191.1
click at [1425, 568] on div "The reason your sticky row did not work can be caused by some conflicts with th…" at bounding box center [1331, 638] width 223 height 140
click at [1261, 568] on div "The reason your sticky row did not work can be caused by some conflicts with th…" at bounding box center [1331, 638] width 223 height 140
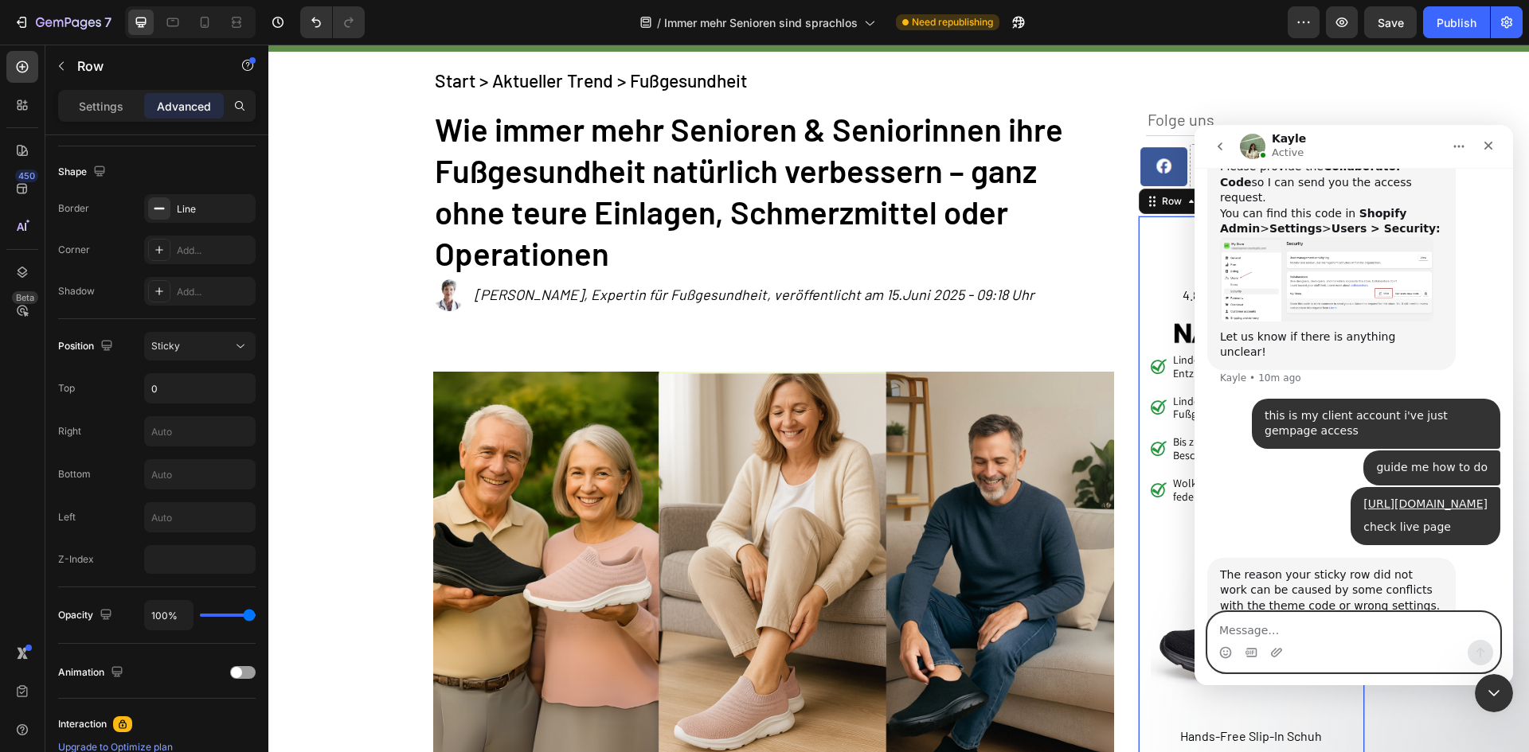
click at [1275, 627] on textarea "Message…" at bounding box center [1353, 626] width 291 height 27
type textarea "okay"
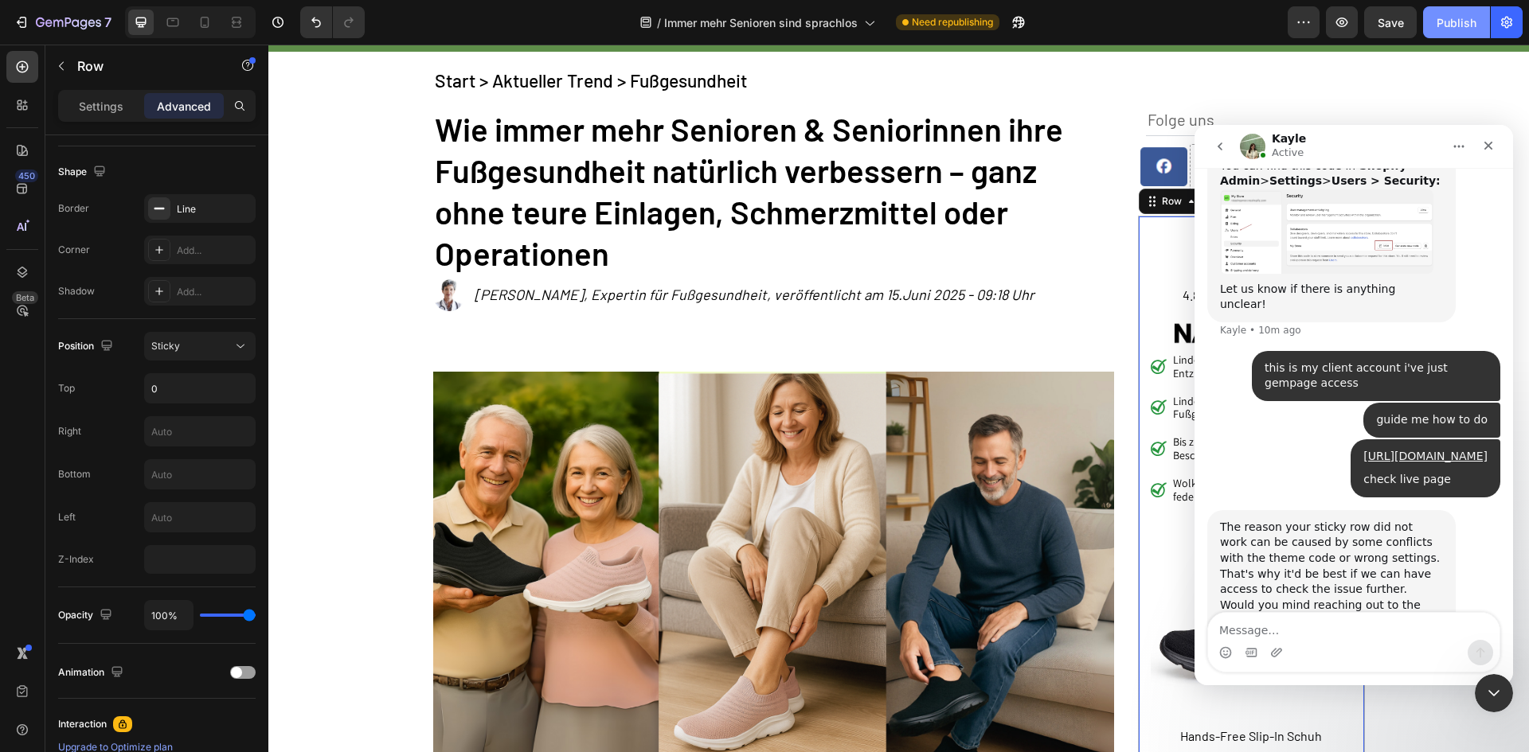
click at [1439, 32] on button "Publish" at bounding box center [1456, 22] width 67 height 32
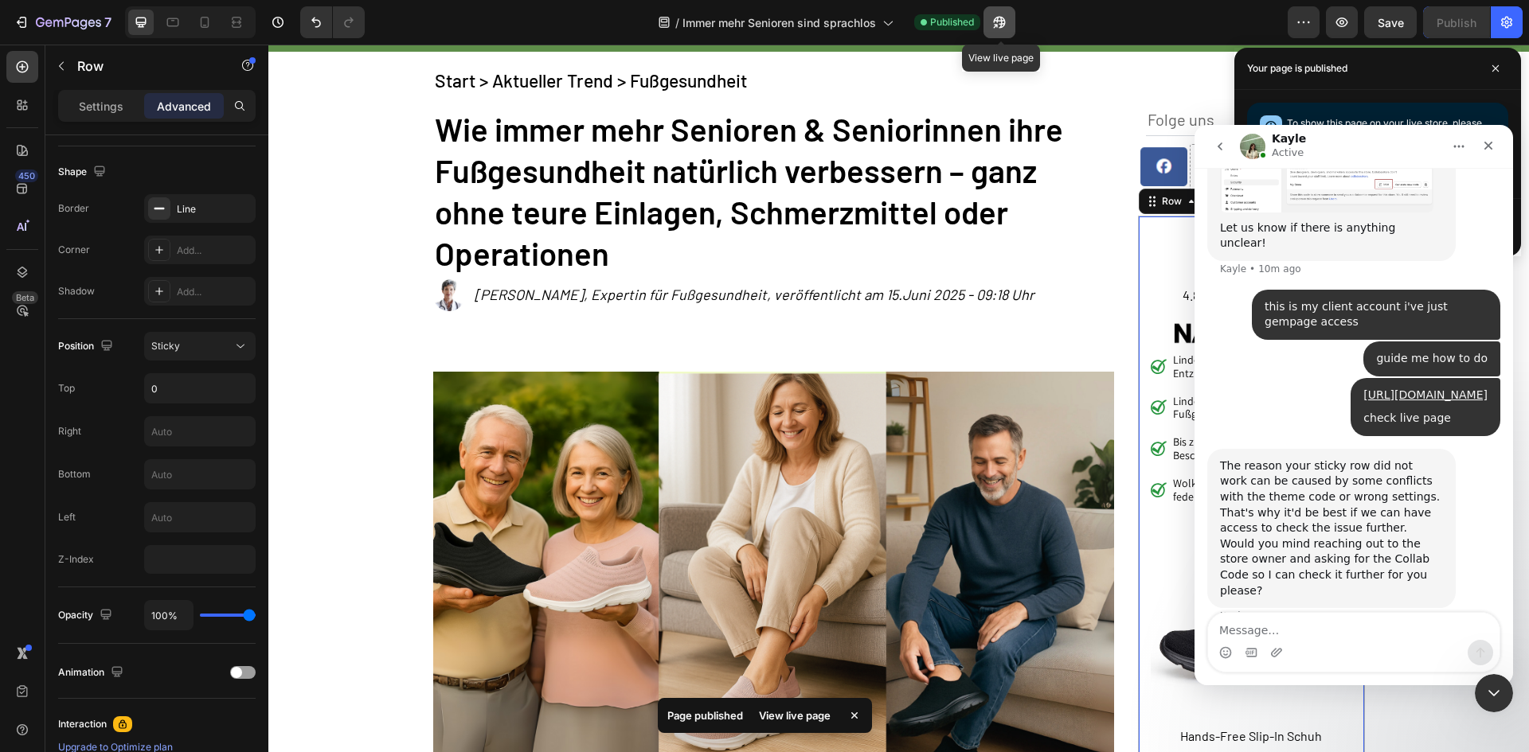
click at [998, 24] on icon "button" at bounding box center [996, 26] width 4 height 4
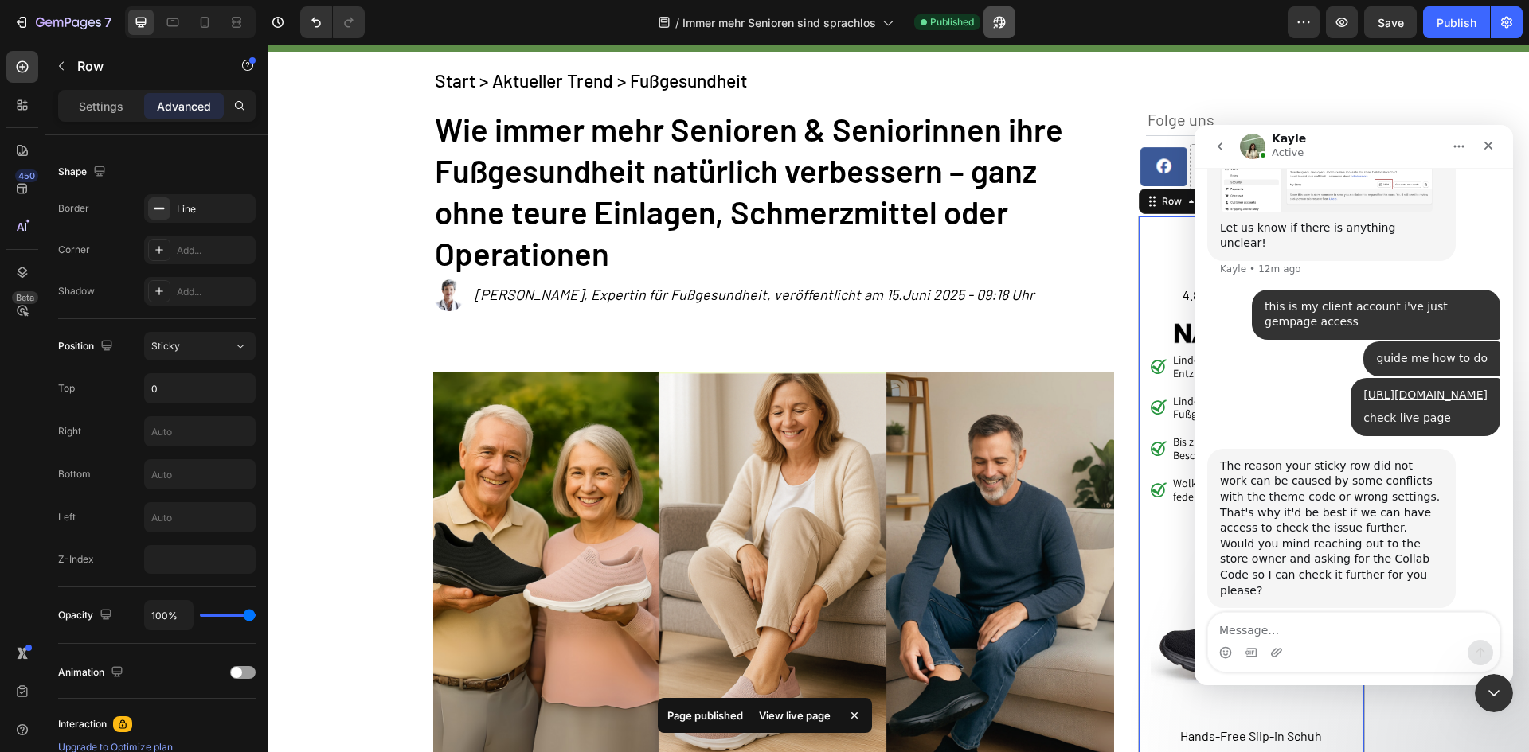
scroll to position [946, 0]
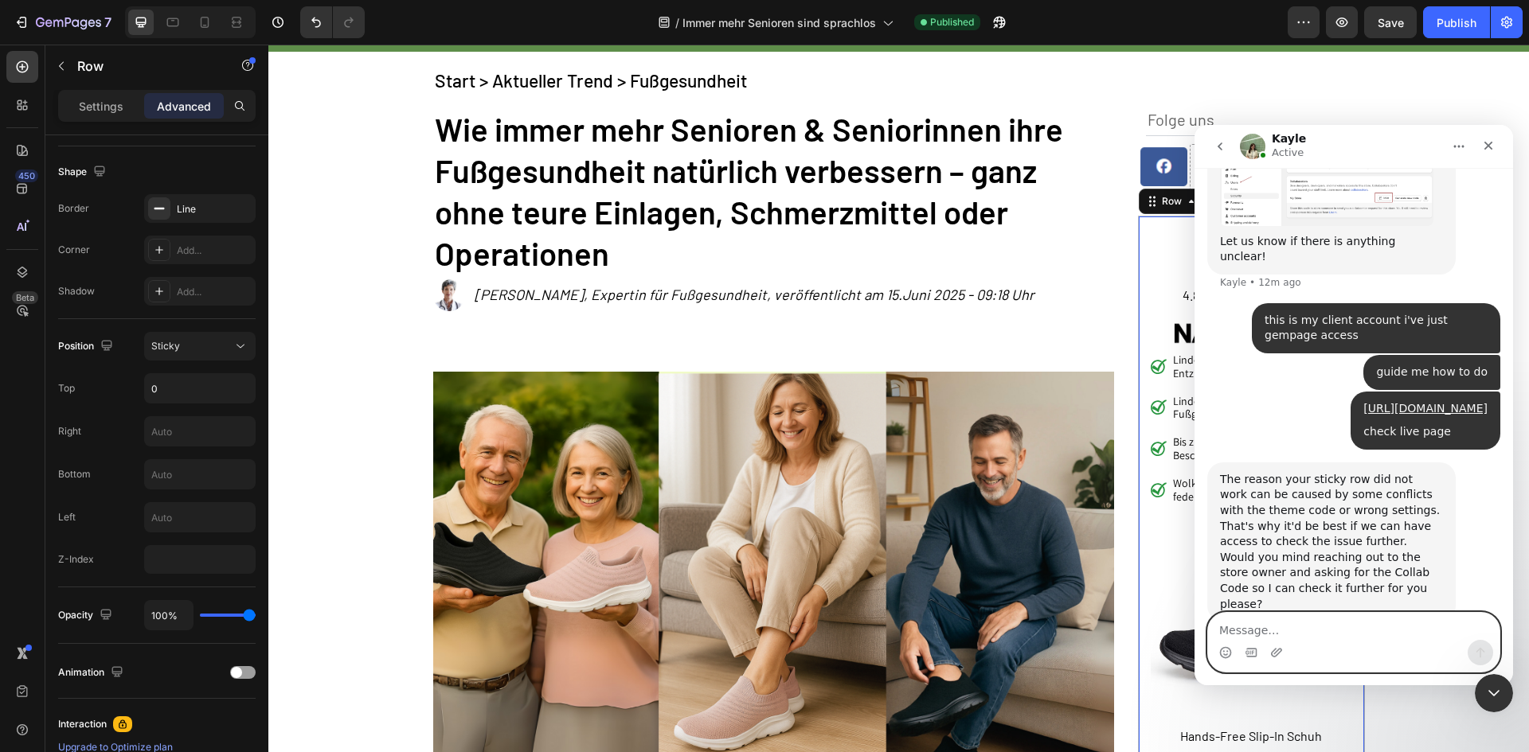
click at [1287, 621] on textarea "Message…" at bounding box center [1353, 626] width 291 height 27
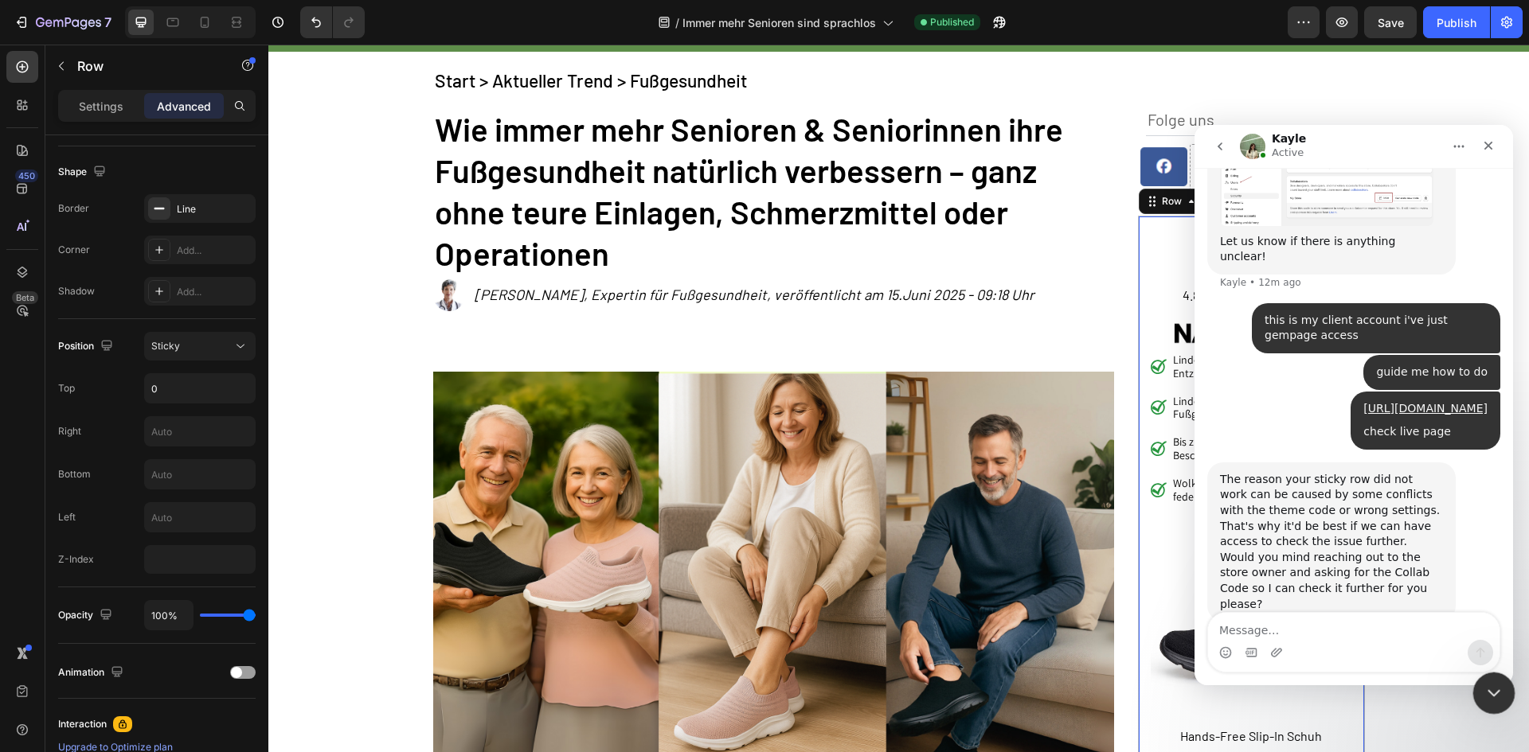
click at [1501, 695] on div "Close Intercom Messenger" at bounding box center [1491, 691] width 38 height 38
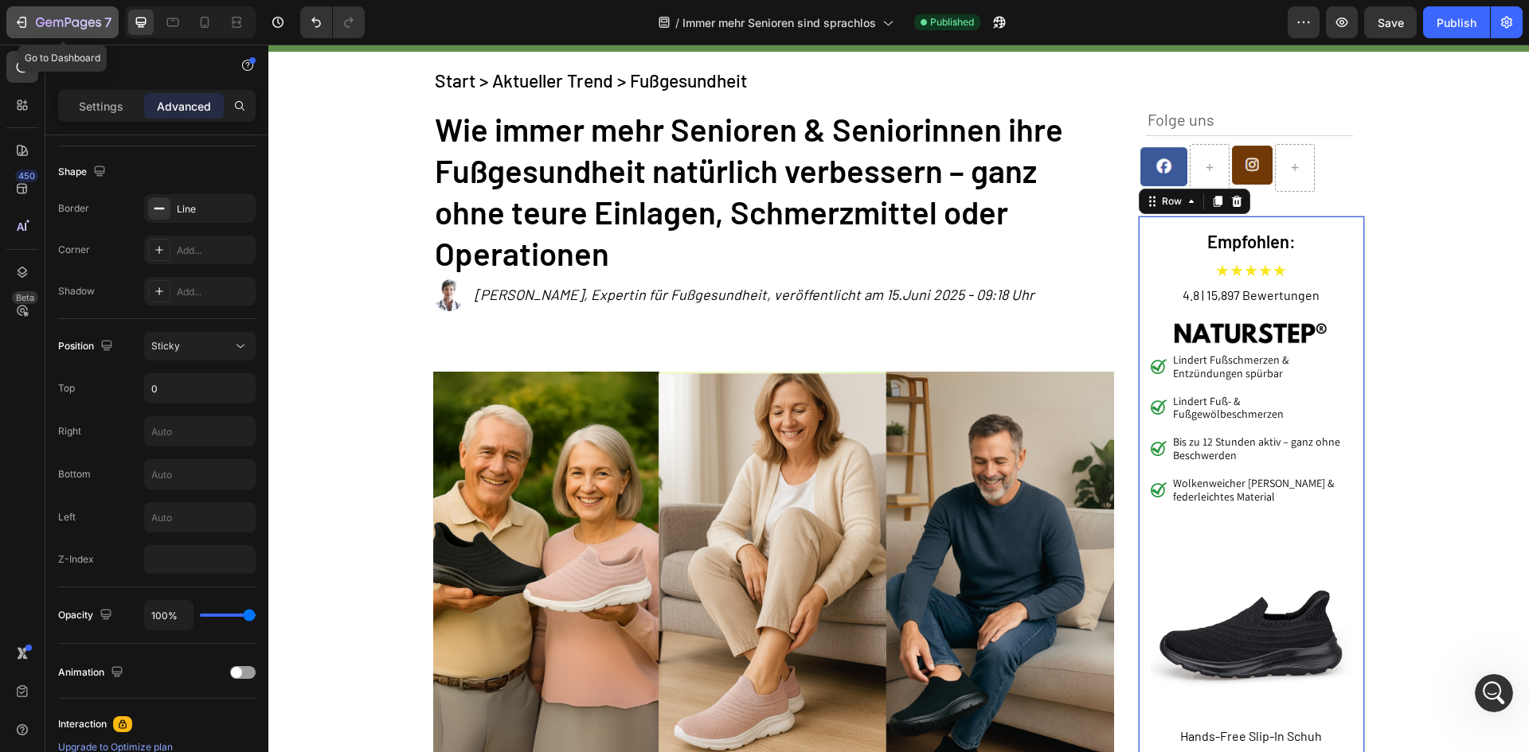
click at [51, 18] on icon "button" at bounding box center [68, 24] width 65 height 14
